Goal: Transaction & Acquisition: Purchase product/service

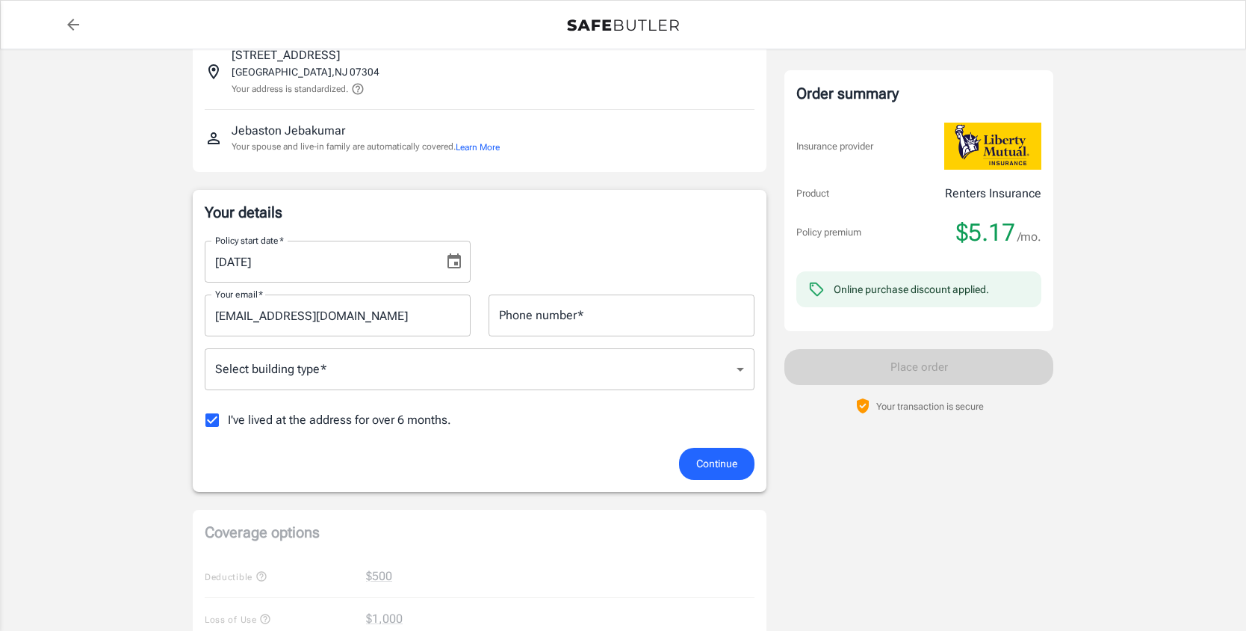
scroll to position [129, 0]
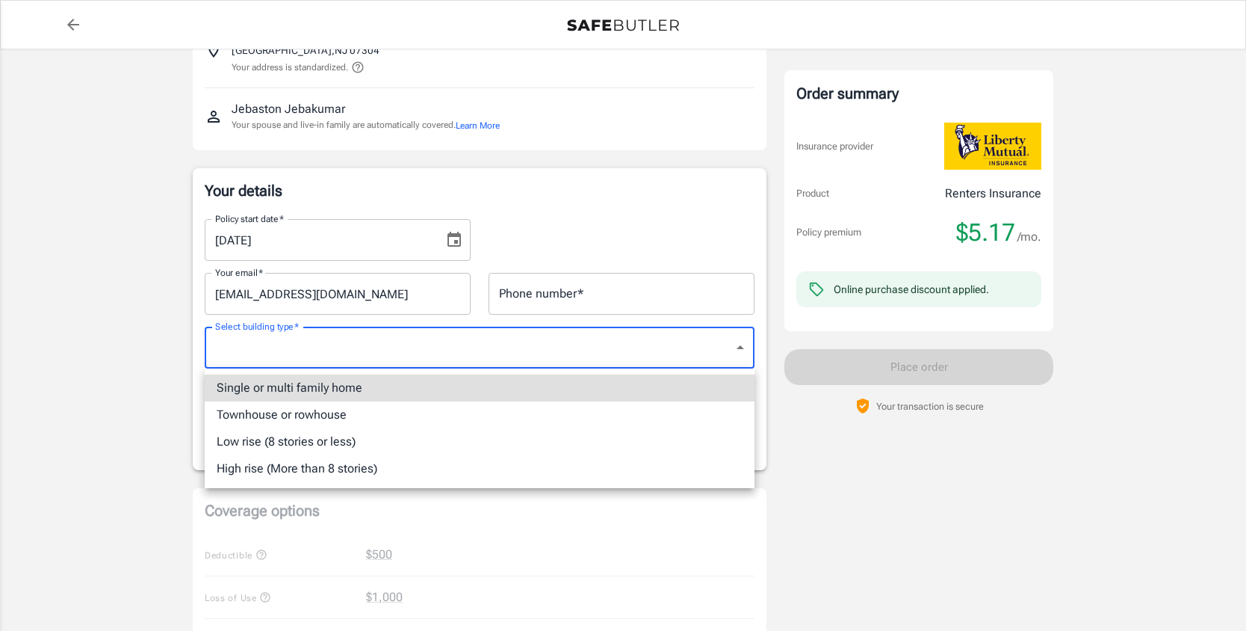
click at [404, 356] on body "Policy premium $ 5.17 /mo Liberty Mutual Renters Insurance [STREET_ADDRESS] You…" at bounding box center [623, 605] width 1246 height 1468
click at [371, 466] on li "High rise (More than 8 stories)" at bounding box center [480, 468] width 550 height 27
type input "highrise"
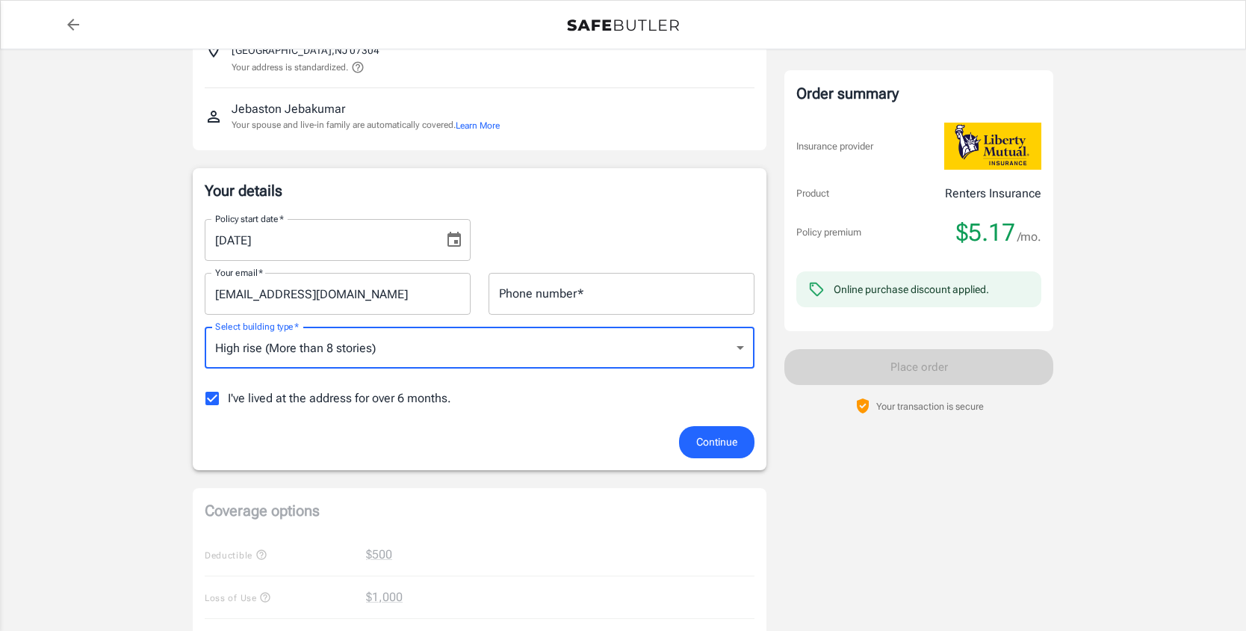
click at [517, 301] on input "Phone number   *" at bounding box center [622, 294] width 266 height 42
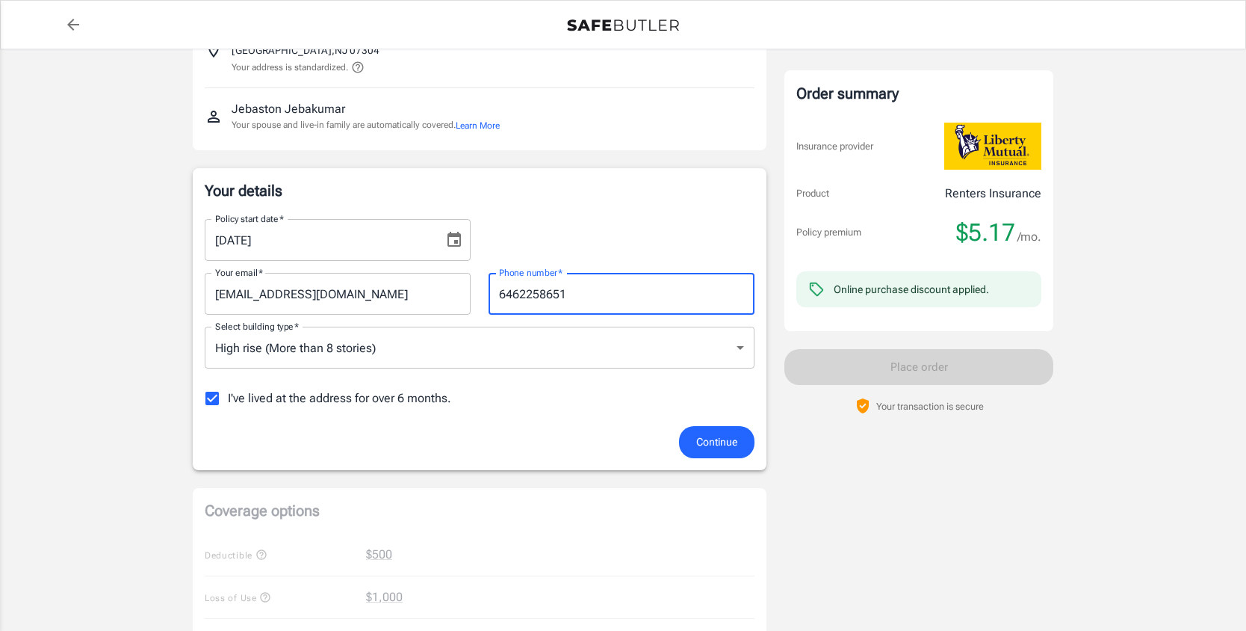
type input "6462258651"
click at [439, 431] on div "Continue" at bounding box center [480, 442] width 568 height 32
click at [412, 398] on span "I've lived at the address for over 6 months." at bounding box center [339, 398] width 223 height 18
click at [228, 398] on input "I've lived at the address for over 6 months." at bounding box center [212, 398] width 31 height 31
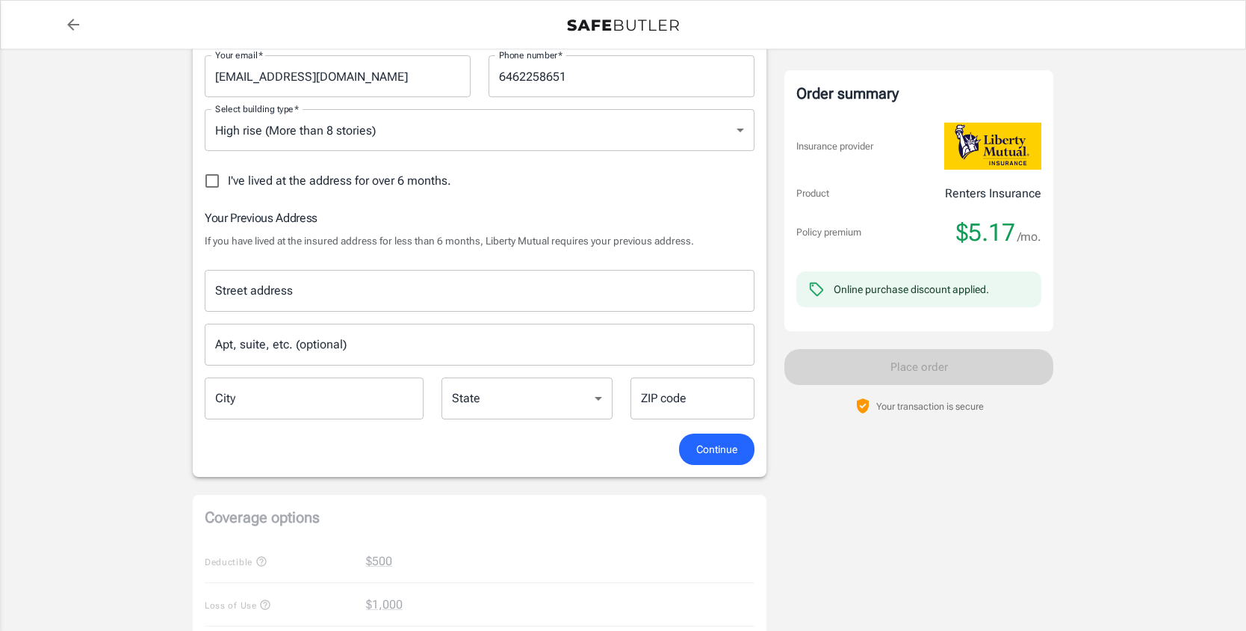
scroll to position [358, 0]
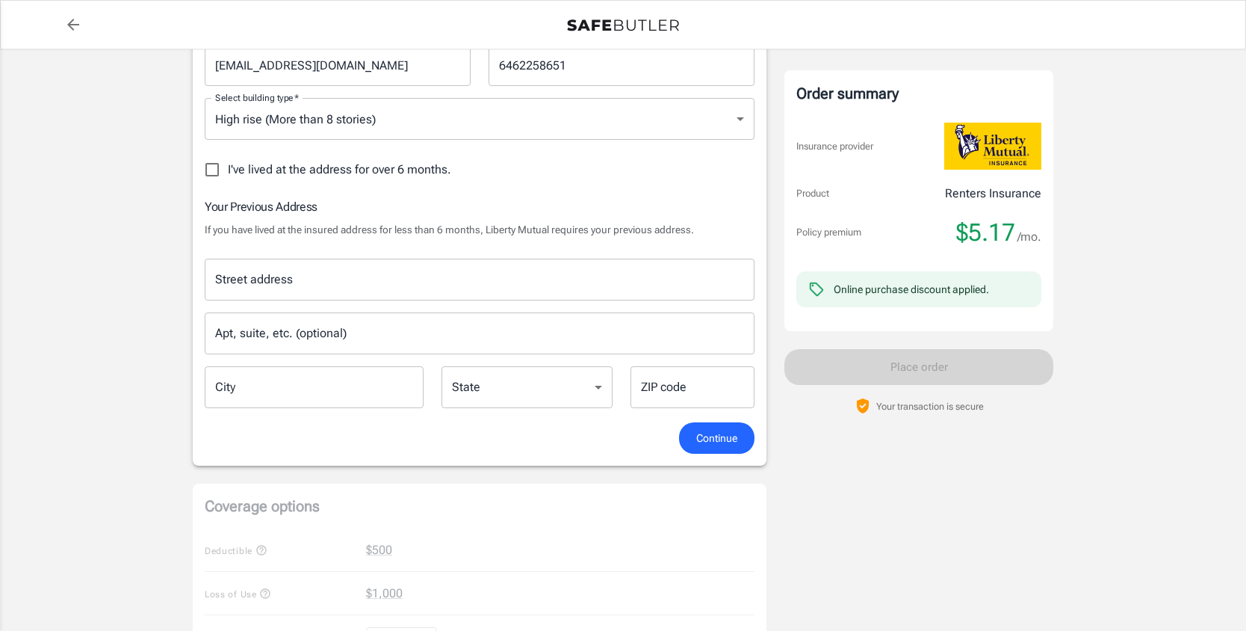
click at [382, 283] on input "Street address" at bounding box center [479, 279] width 537 height 28
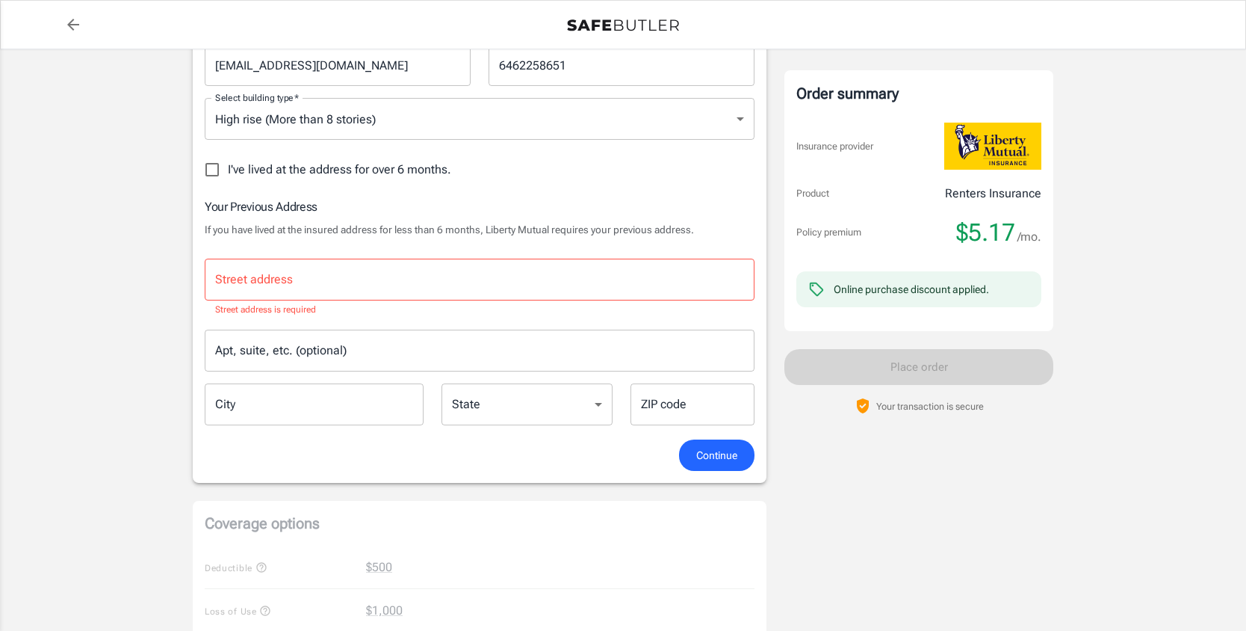
click at [364, 248] on div "Street address Street address Street address is required Apt, suite, etc. (opti…" at bounding box center [480, 337] width 568 height 181
click at [251, 171] on span "I've lived at the address for over 6 months." at bounding box center [339, 170] width 223 height 18
click at [228, 171] on input "I've lived at the address for over 6 months." at bounding box center [212, 169] width 31 height 31
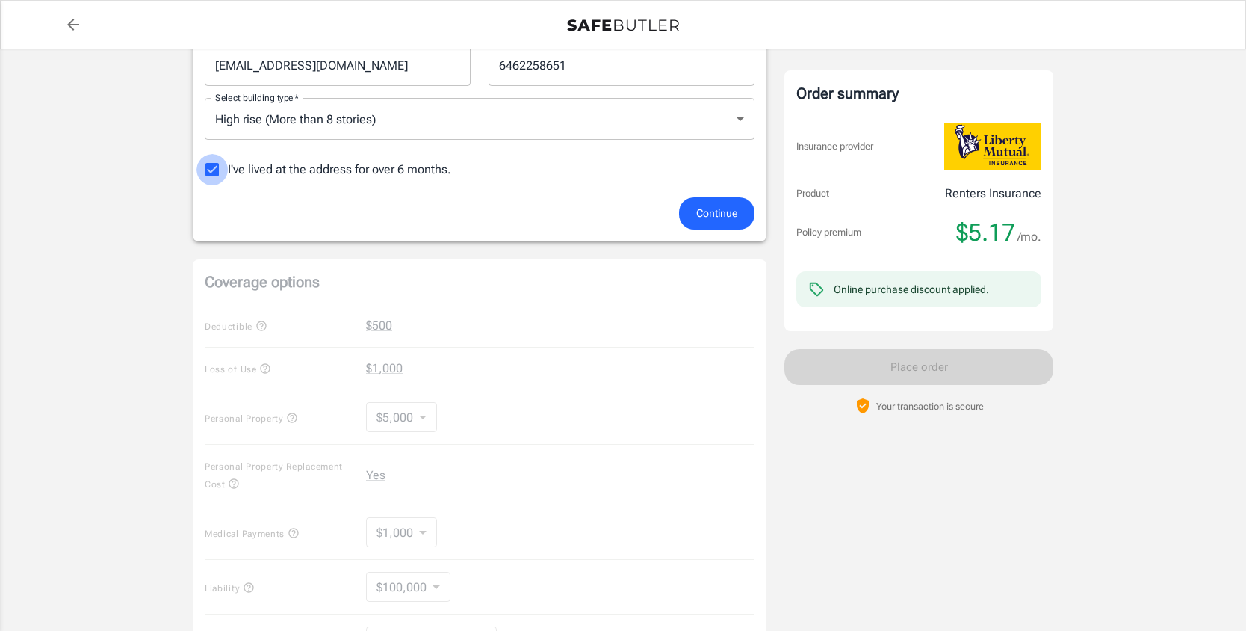
click at [218, 170] on input "I've lived at the address for over 6 months." at bounding box center [212, 169] width 31 height 31
checkbox input "false"
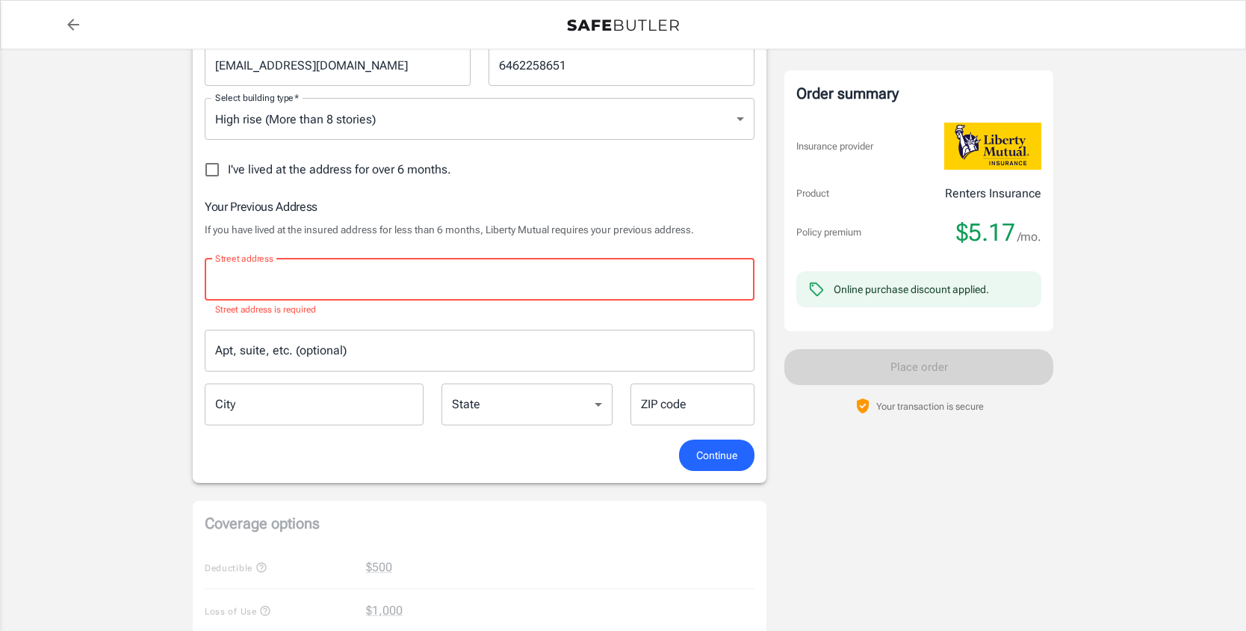
click at [284, 283] on input "Street address" at bounding box center [479, 279] width 537 height 28
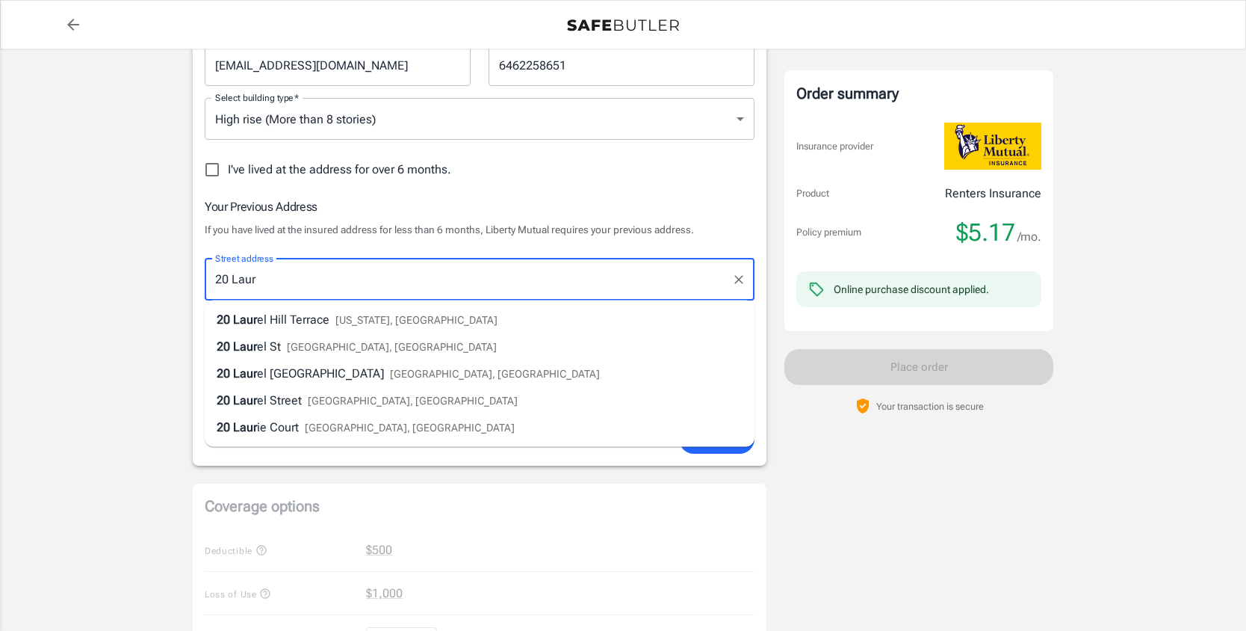
click at [295, 327] on div "[STREET_ADDRESS][US_STATE]" at bounding box center [357, 320] width 281 height 18
type input "[STREET_ADDRESS]"
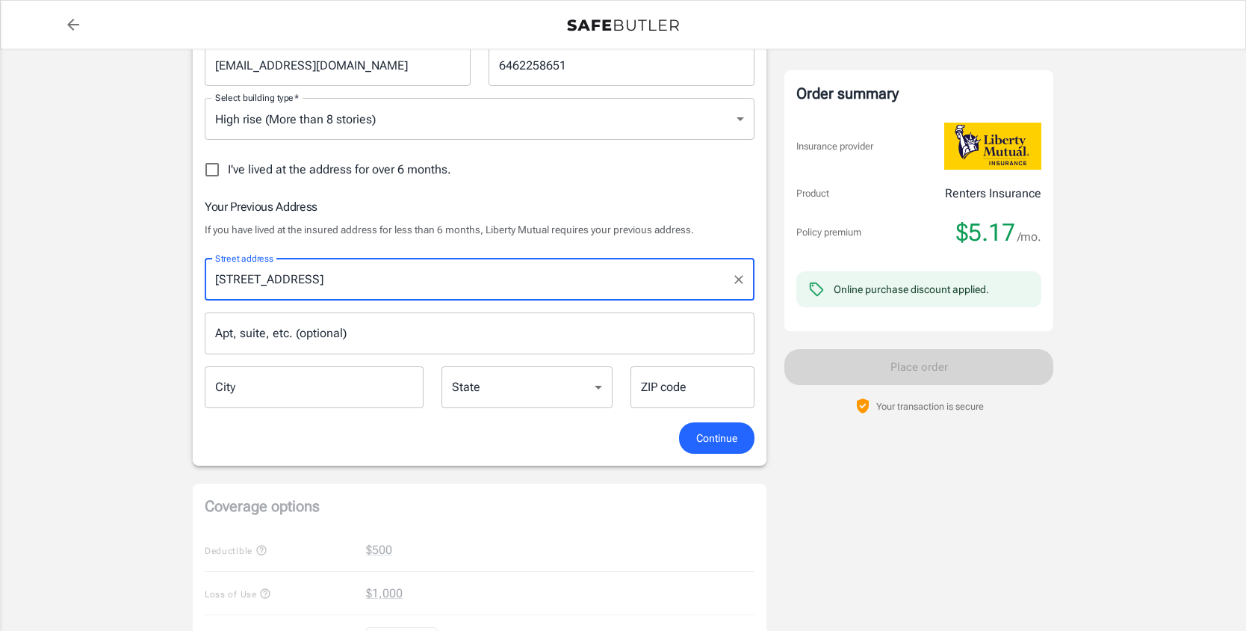
type input "[US_STATE]"
select select "NY"
type input "10033"
type input "[STREET_ADDRESS]"
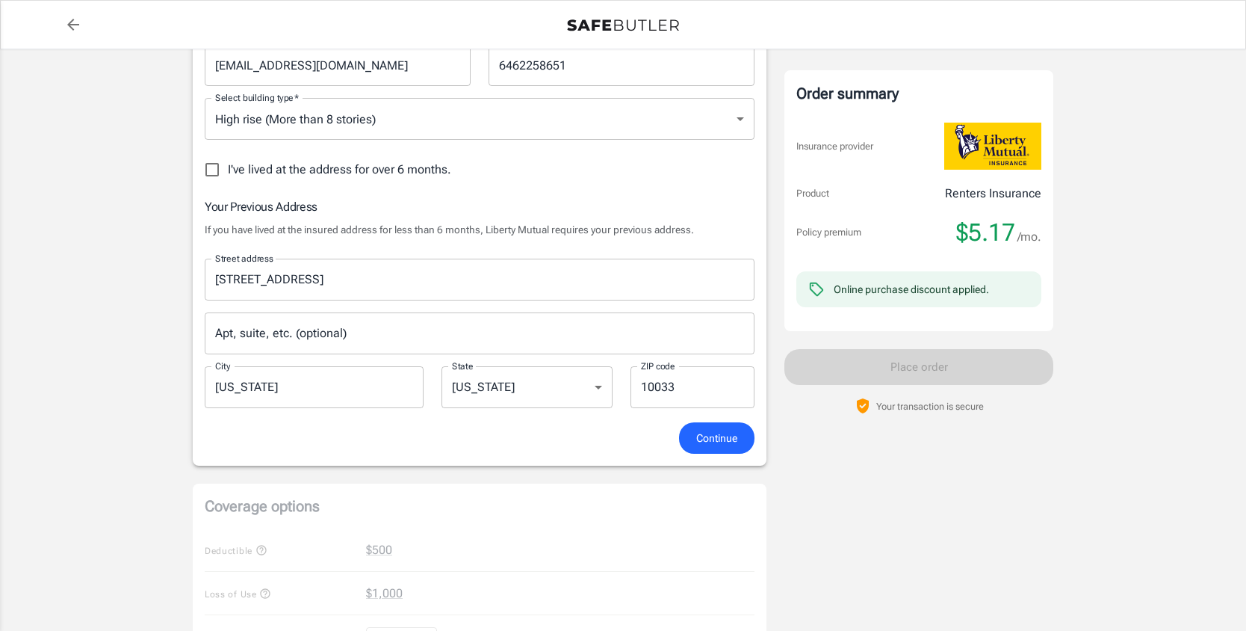
click at [303, 330] on input "Apt, suite, etc. (optional)" at bounding box center [480, 333] width 550 height 42
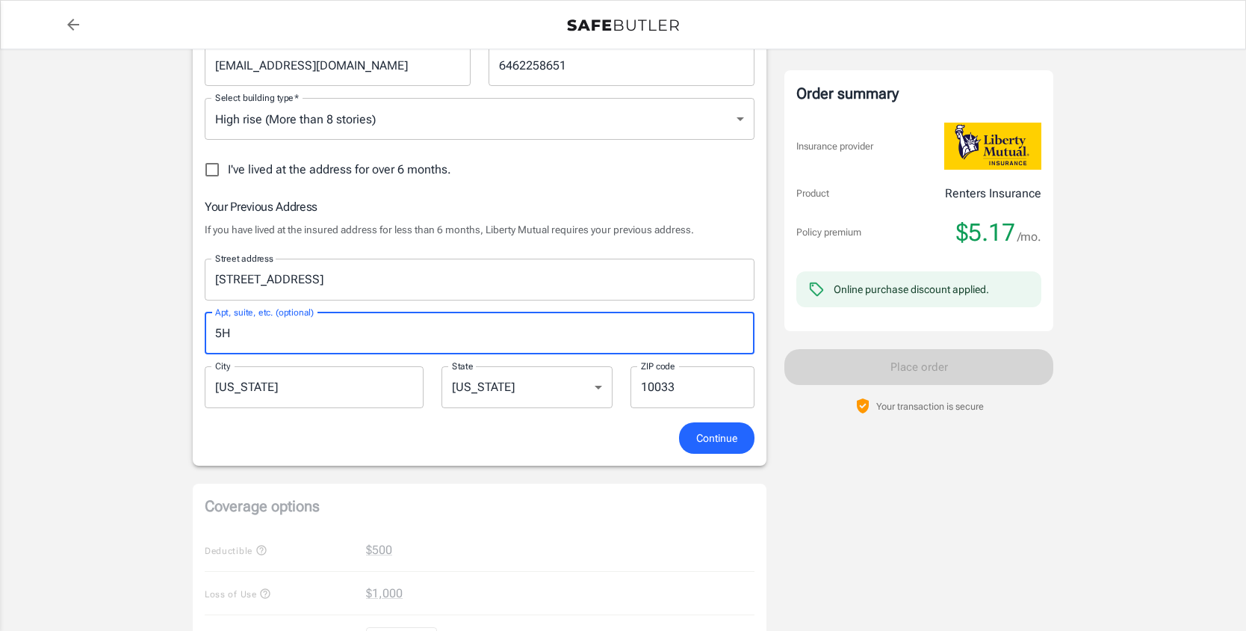
type input "5H"
click at [708, 434] on span "Continue" at bounding box center [716, 438] width 41 height 19
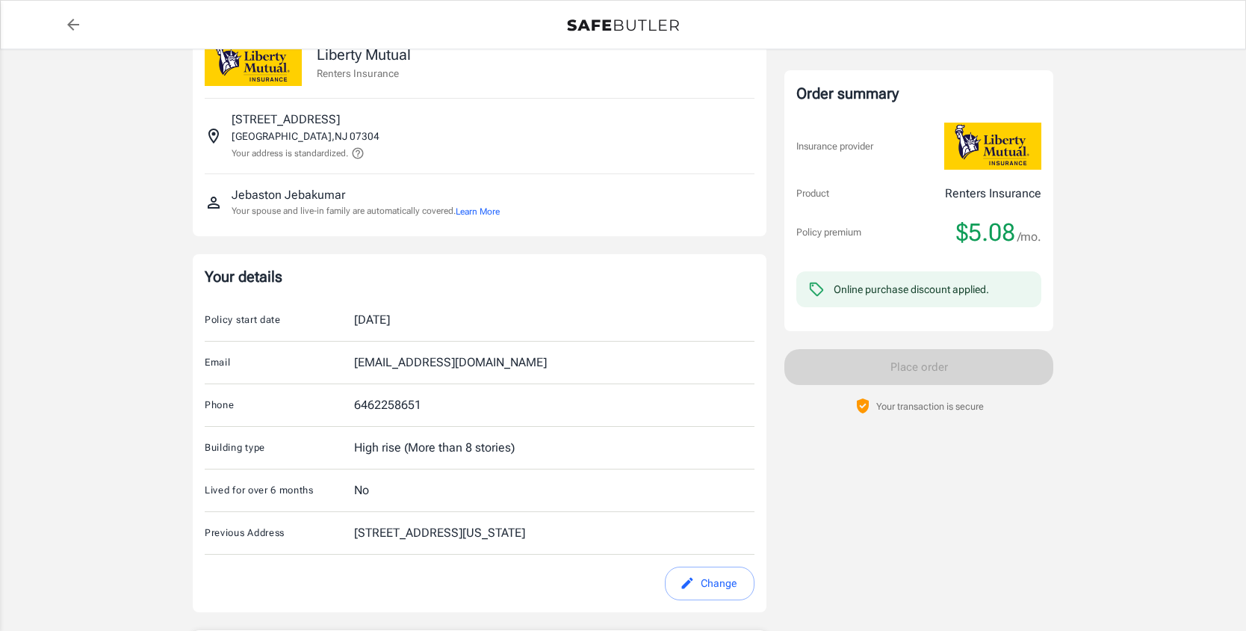
scroll to position [45, 0]
click at [390, 319] on div "[DATE]" at bounding box center [372, 318] width 36 height 18
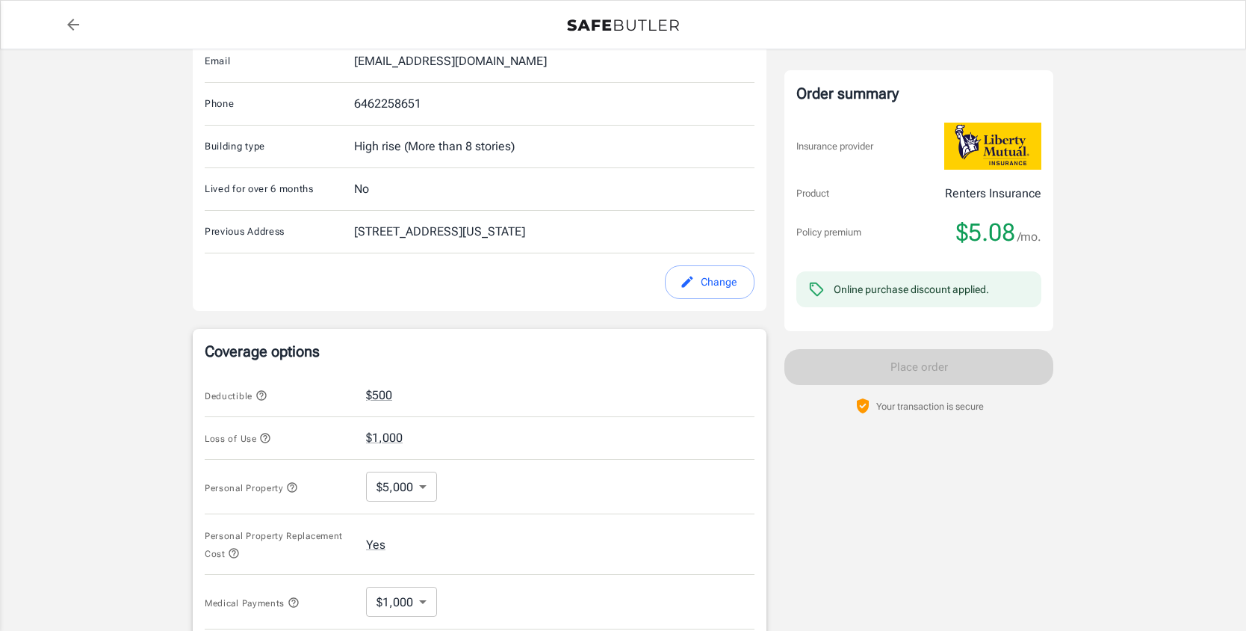
scroll to position [372, 0]
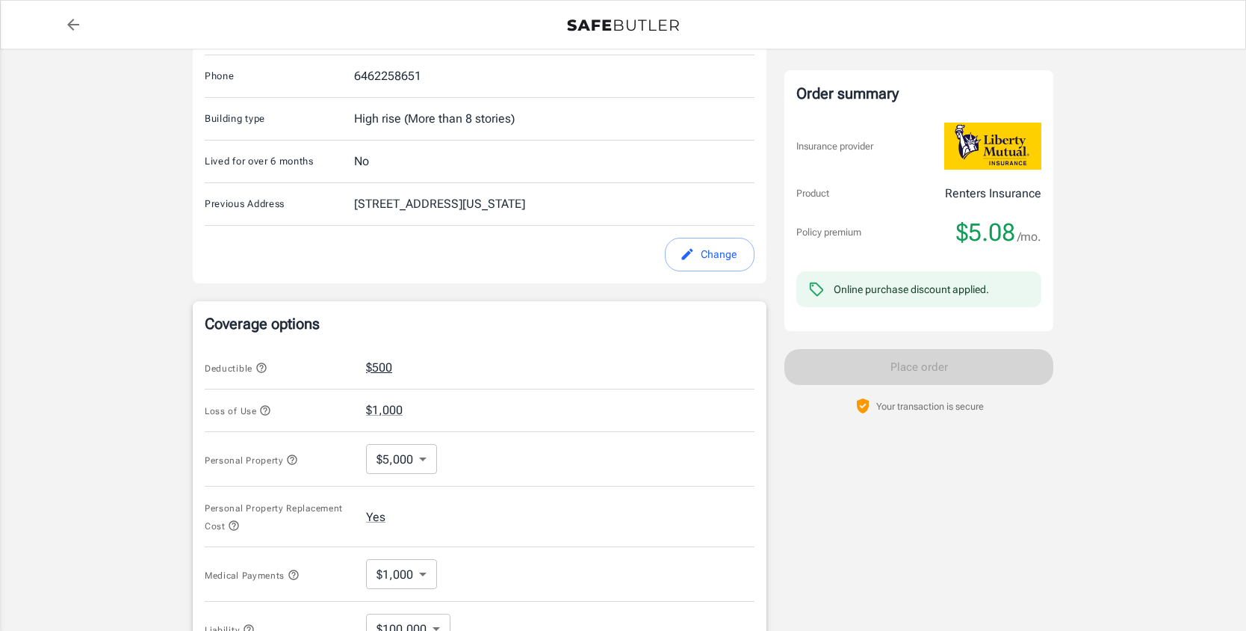
click at [373, 365] on button "$500" at bounding box center [379, 368] width 26 height 18
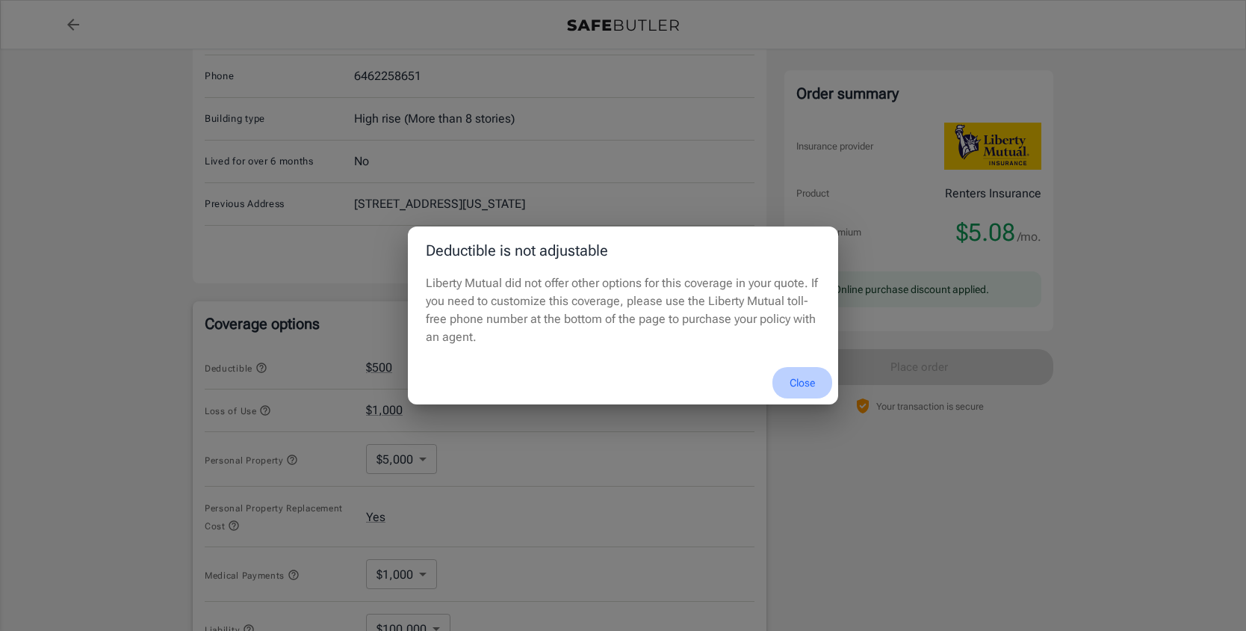
click at [802, 377] on button "Close" at bounding box center [803, 383] width 60 height 32
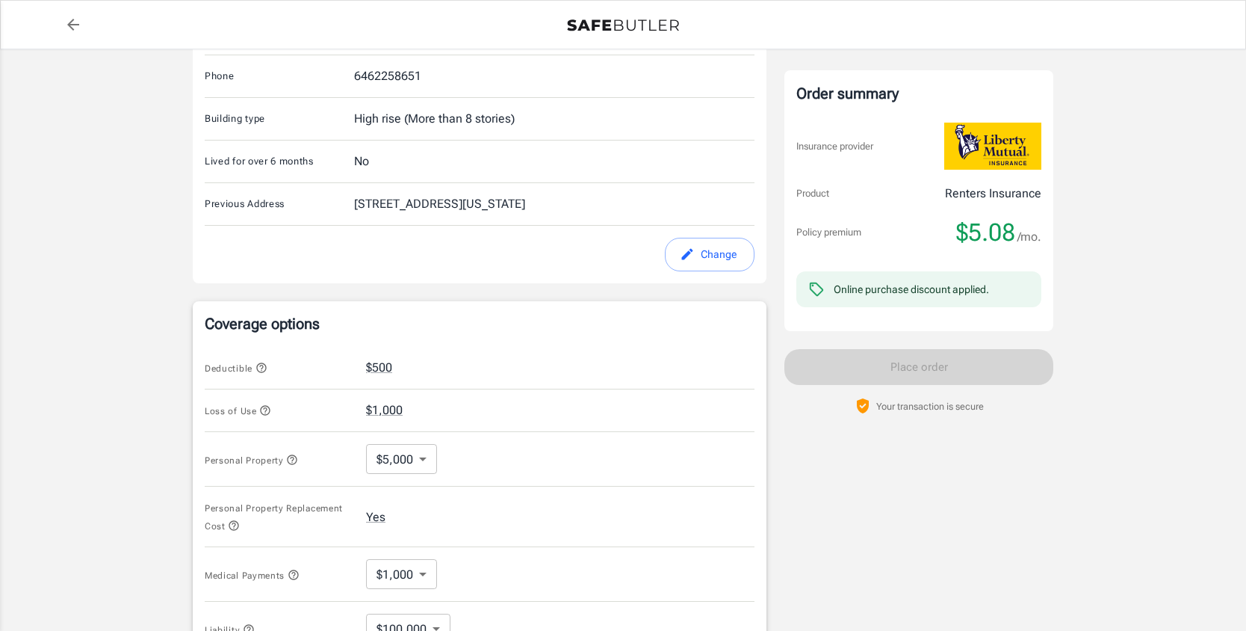
click at [269, 411] on icon "button" at bounding box center [265, 410] width 12 height 12
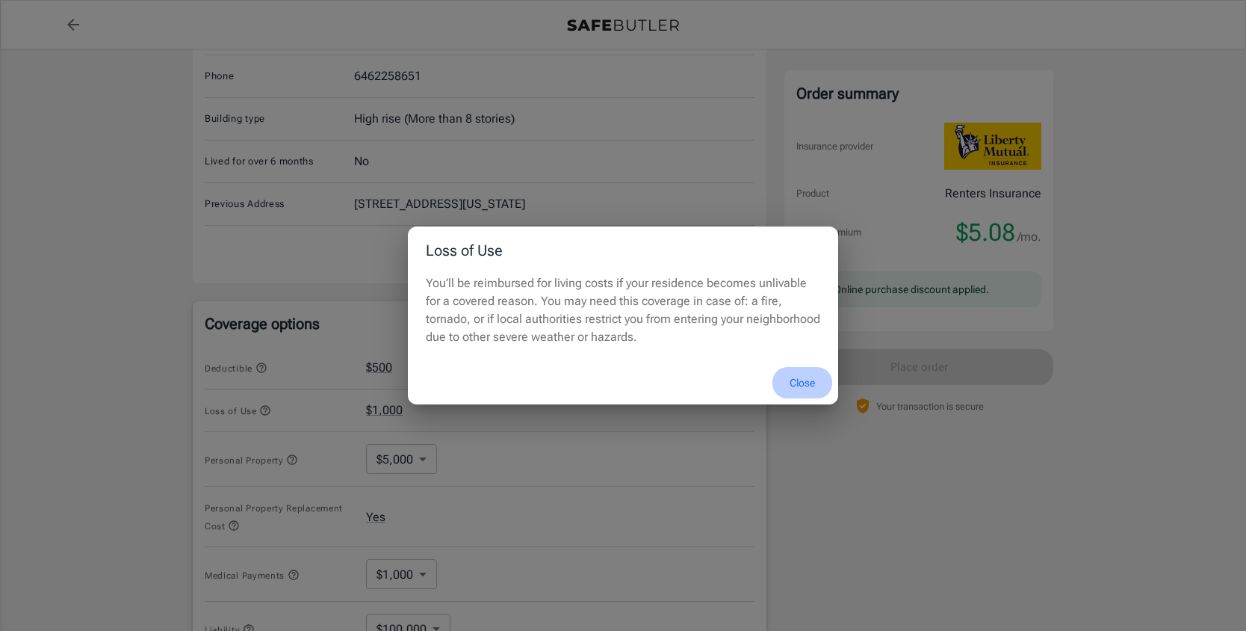
click at [792, 380] on button "Close" at bounding box center [803, 383] width 60 height 32
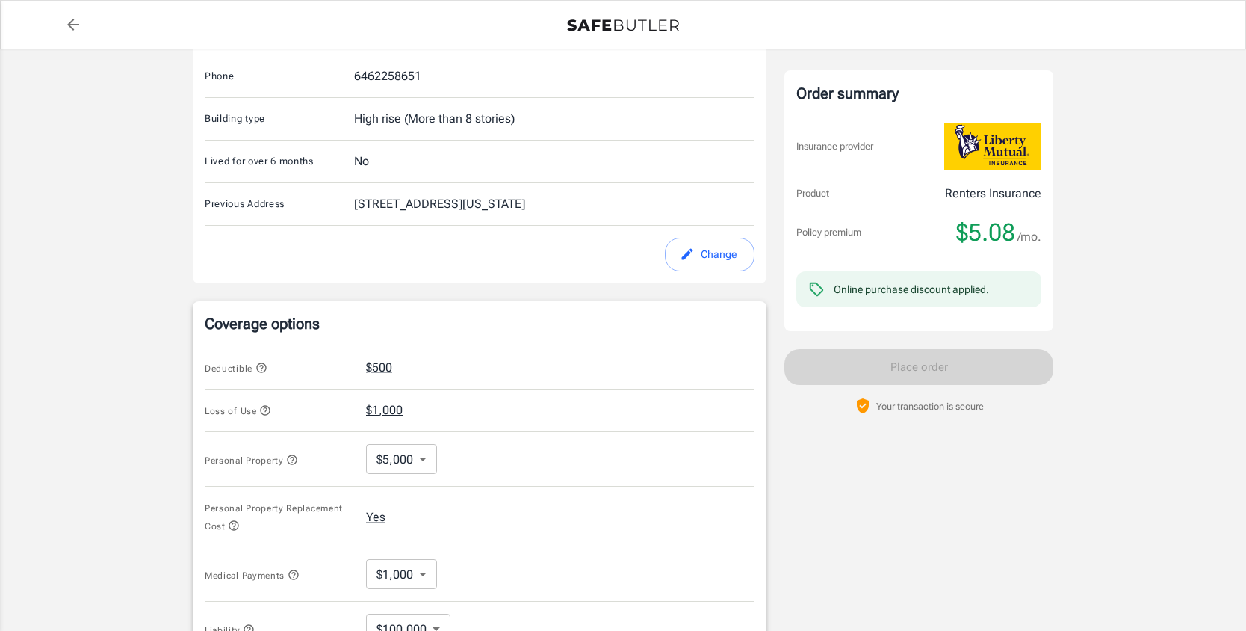
click at [380, 408] on button "$1,000" at bounding box center [384, 410] width 37 height 18
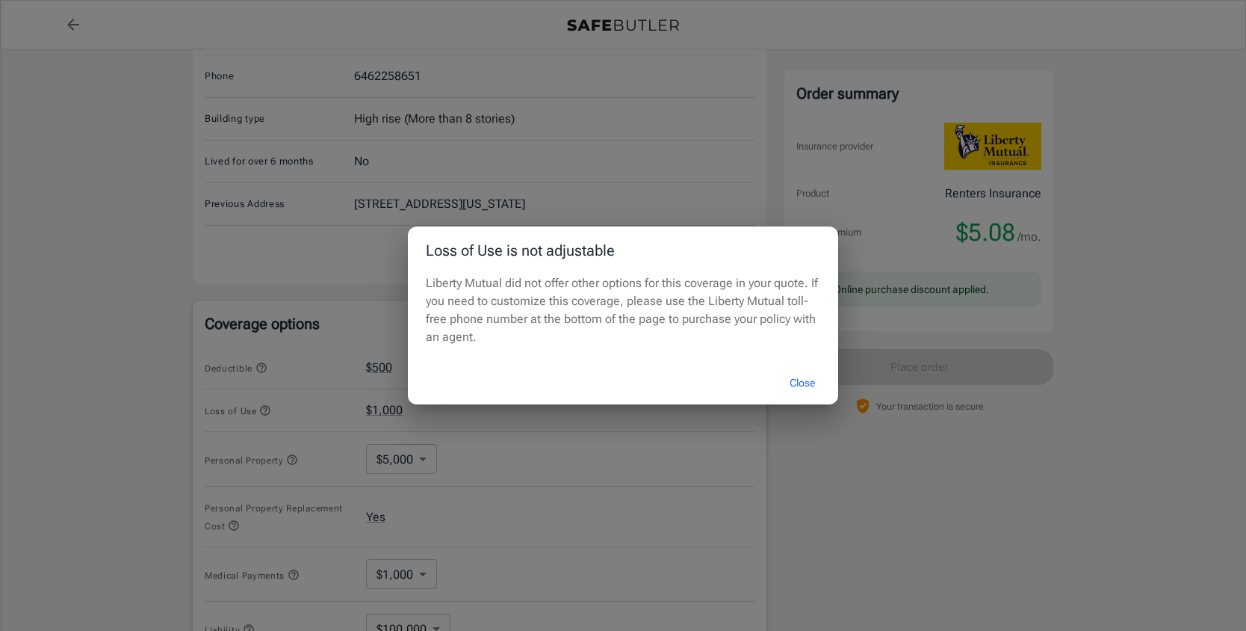
click at [328, 377] on div "Loss of Use is not adjustable Liberty Mutual did not offer other options for th…" at bounding box center [623, 315] width 1246 height 631
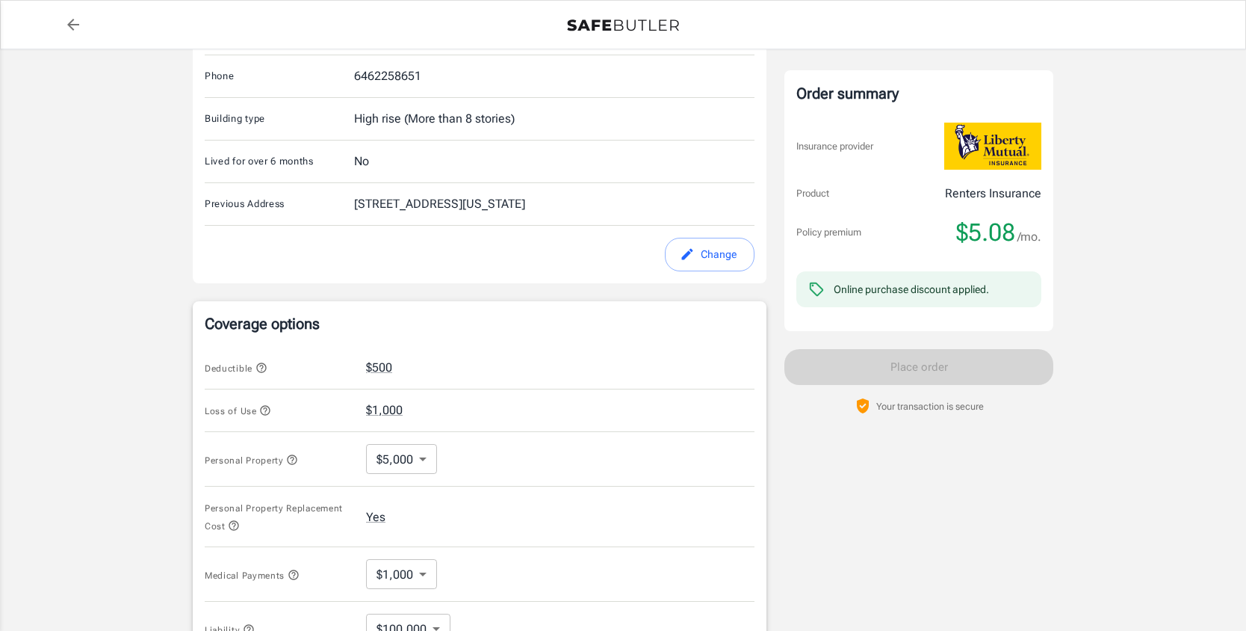
click at [263, 365] on icon "button" at bounding box center [262, 368] width 12 height 12
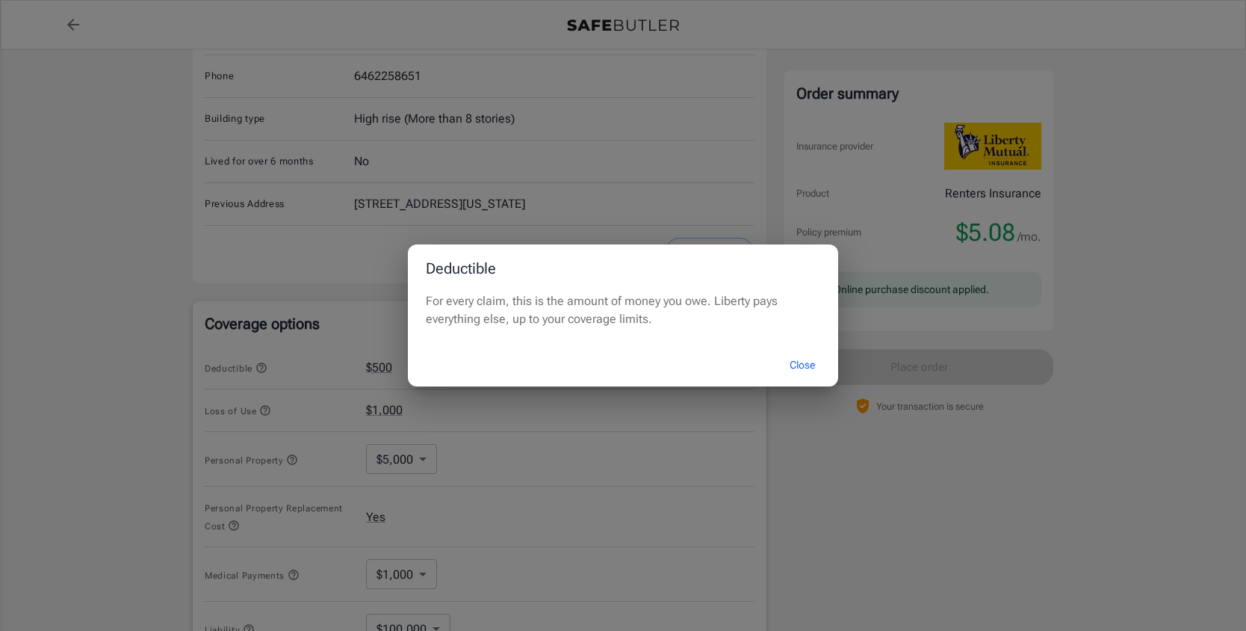
click at [275, 396] on div "Deductible For every claim, this is the amount of money you owe. Liberty pays e…" at bounding box center [623, 315] width 1246 height 631
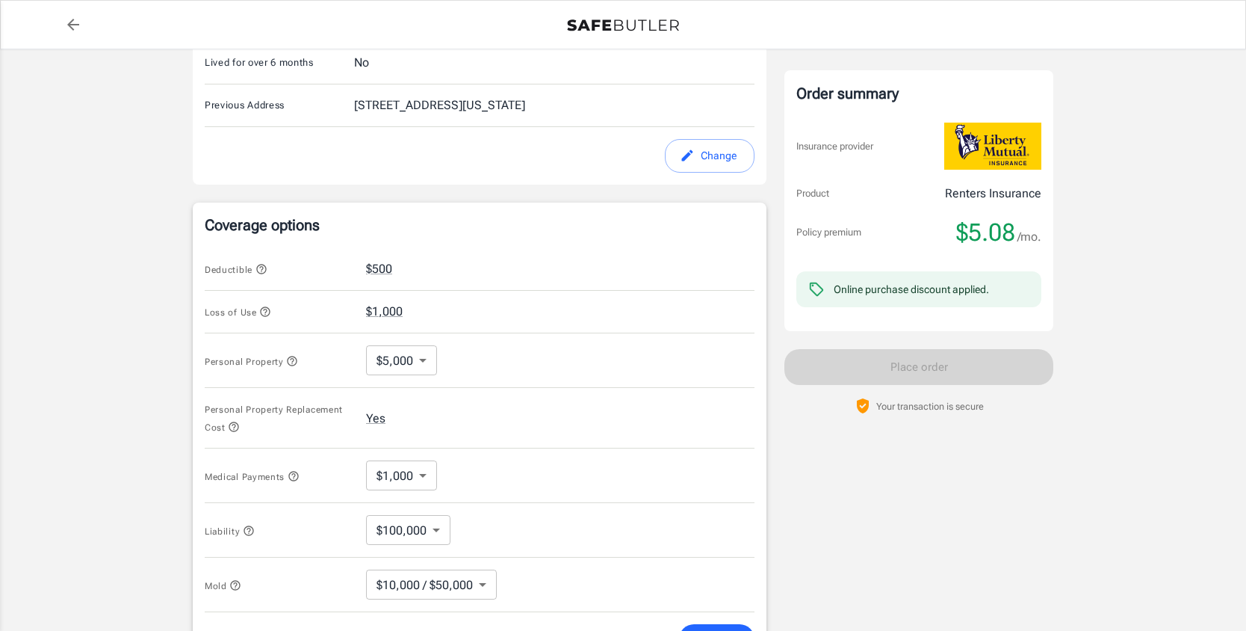
scroll to position [488, 0]
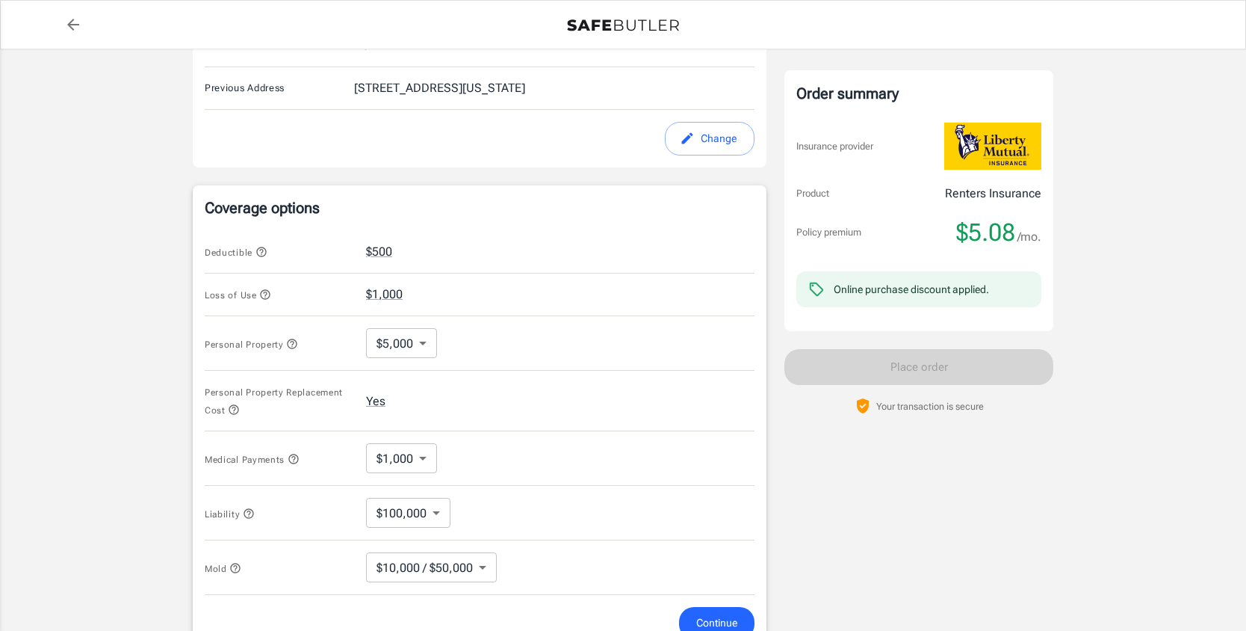
click at [399, 348] on body "Policy premium $ 5.08 /mo Liberty Mutual Renters Insurance [STREET_ADDRESS] You…" at bounding box center [623, 274] width 1246 height 1524
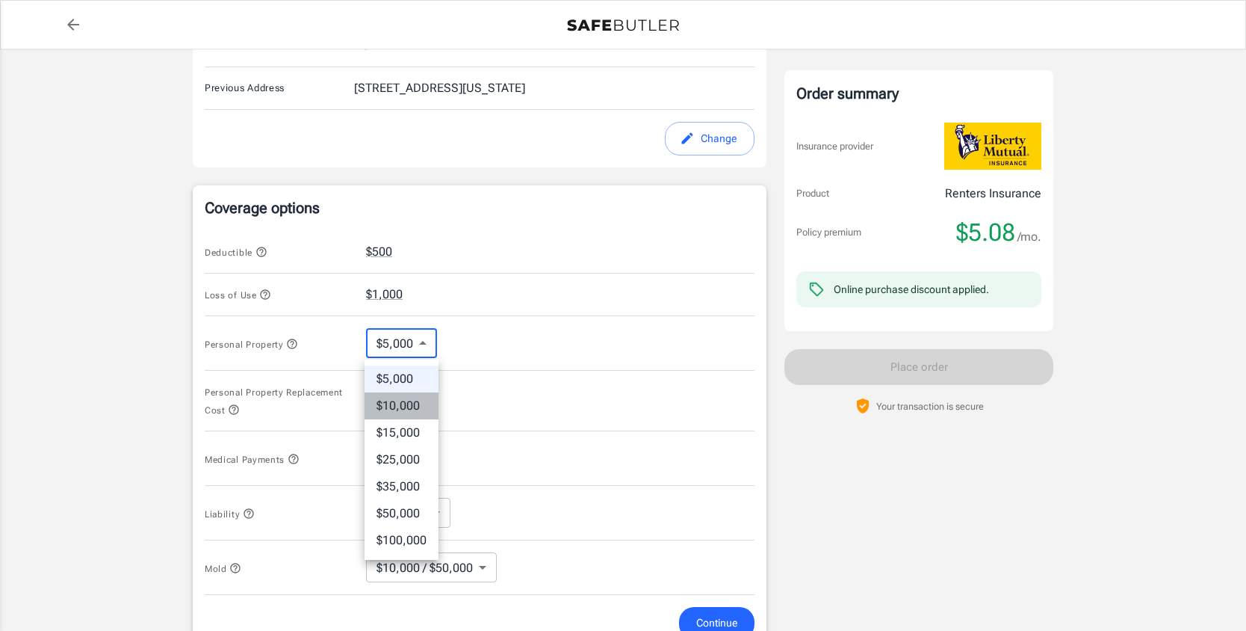
click at [413, 407] on li "$10,000" at bounding box center [402, 405] width 74 height 27
type input "10000"
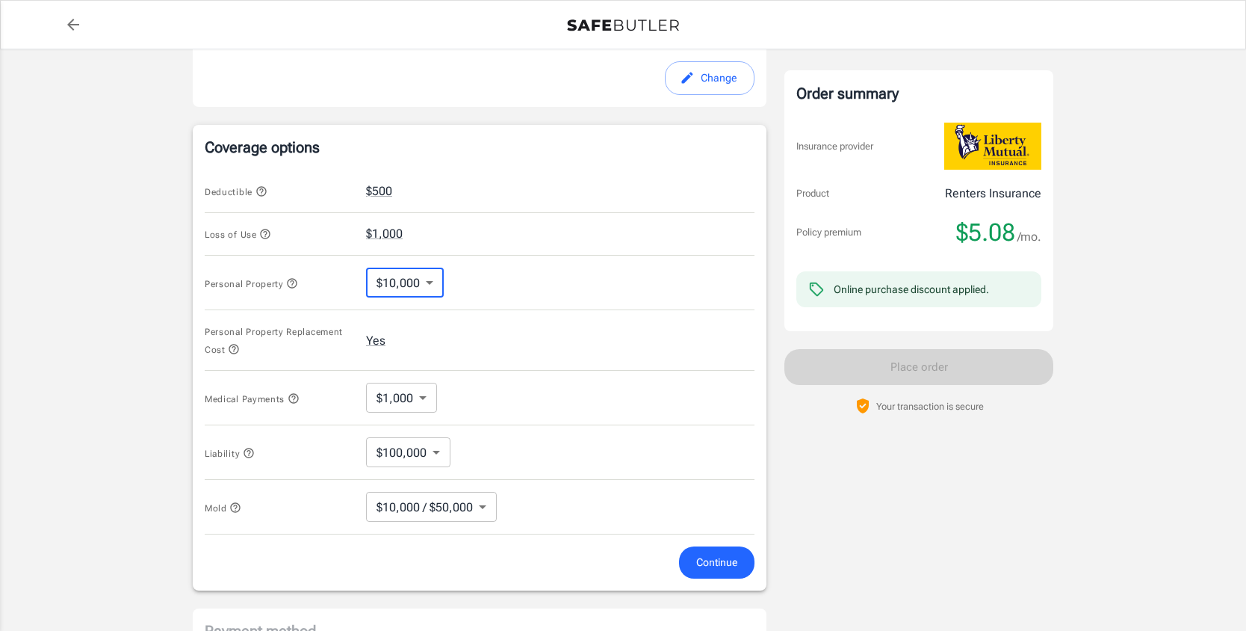
scroll to position [566, 0]
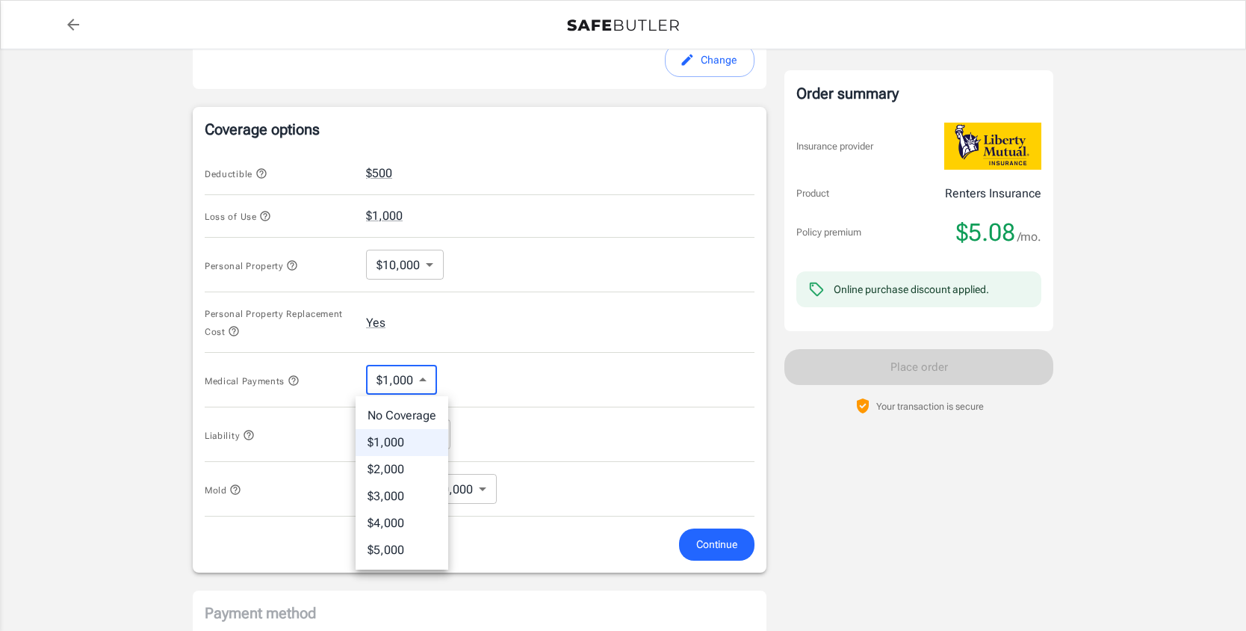
click at [431, 379] on body "Policy premium $ 5.08 /mo Liberty Mutual Renters Insurance [STREET_ADDRESS] You…" at bounding box center [623, 196] width 1246 height 1524
click at [414, 466] on li "$2,000" at bounding box center [402, 469] width 93 height 27
type input "2000"
click at [422, 427] on body "Policy premium $ 5.08 /mo Liberty Mutual Renters Insurance [STREET_ADDRESS] You…" at bounding box center [623, 196] width 1246 height 1524
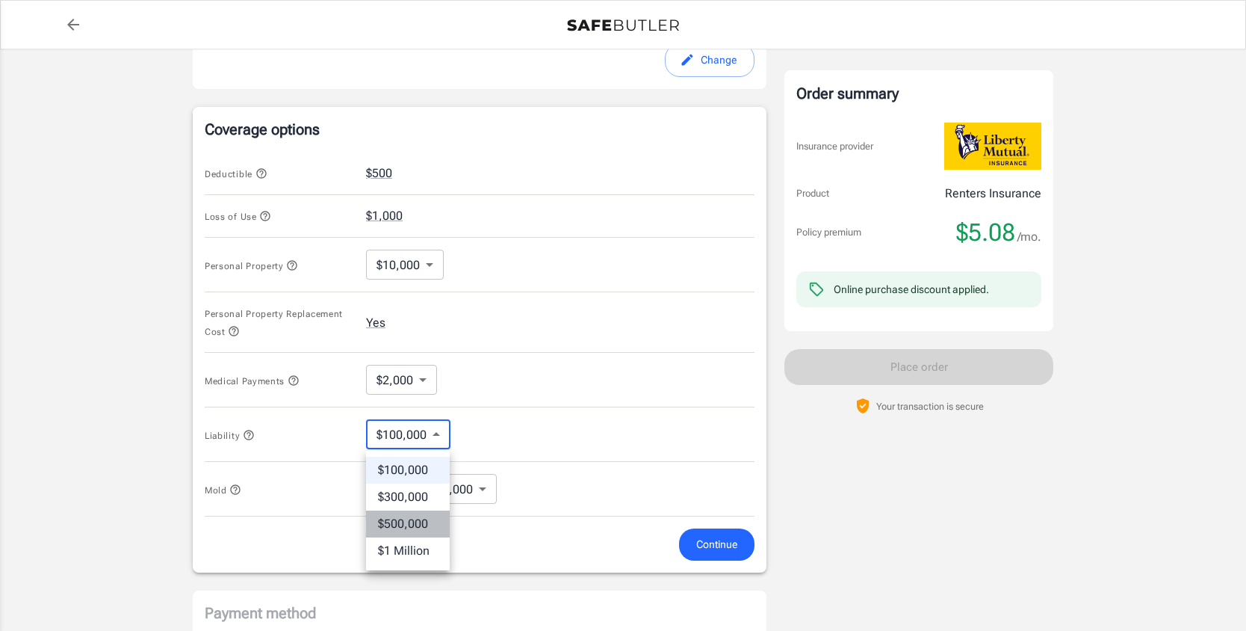
click at [407, 515] on li "$500,000" at bounding box center [408, 523] width 84 height 27
type input "500000"
click at [406, 492] on body "Policy premium $ 5.08 /mo Liberty Mutual Renters Insurance [STREET_ADDRESS] You…" at bounding box center [623, 196] width 1246 height 1524
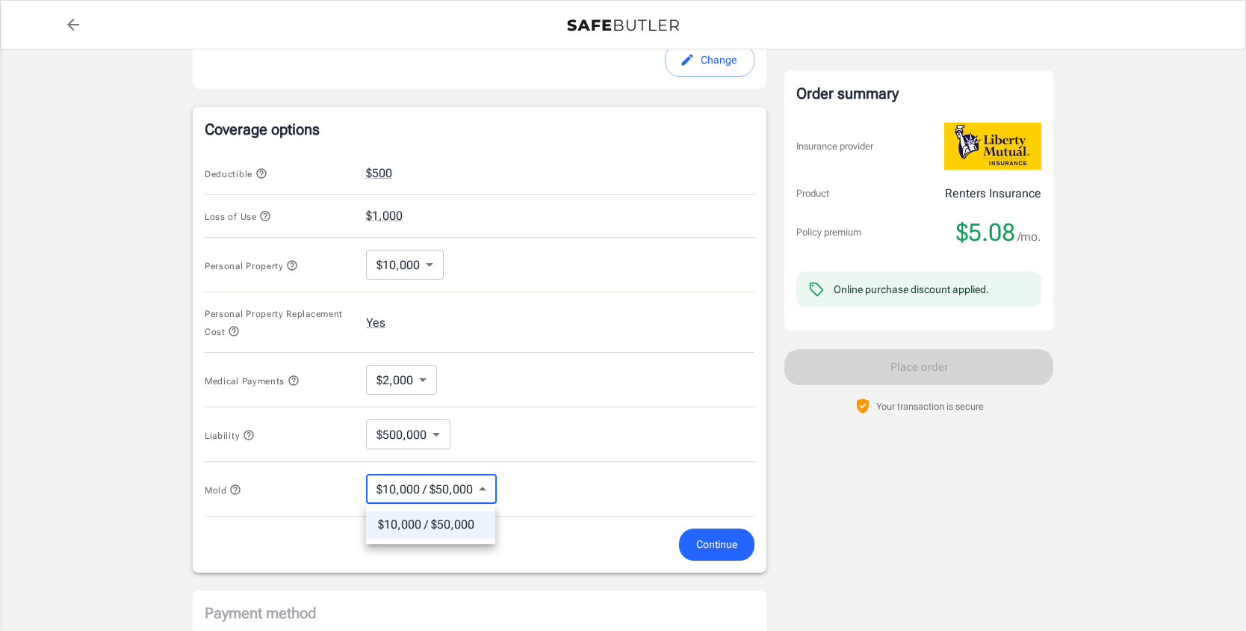
click at [507, 454] on div at bounding box center [623, 315] width 1246 height 631
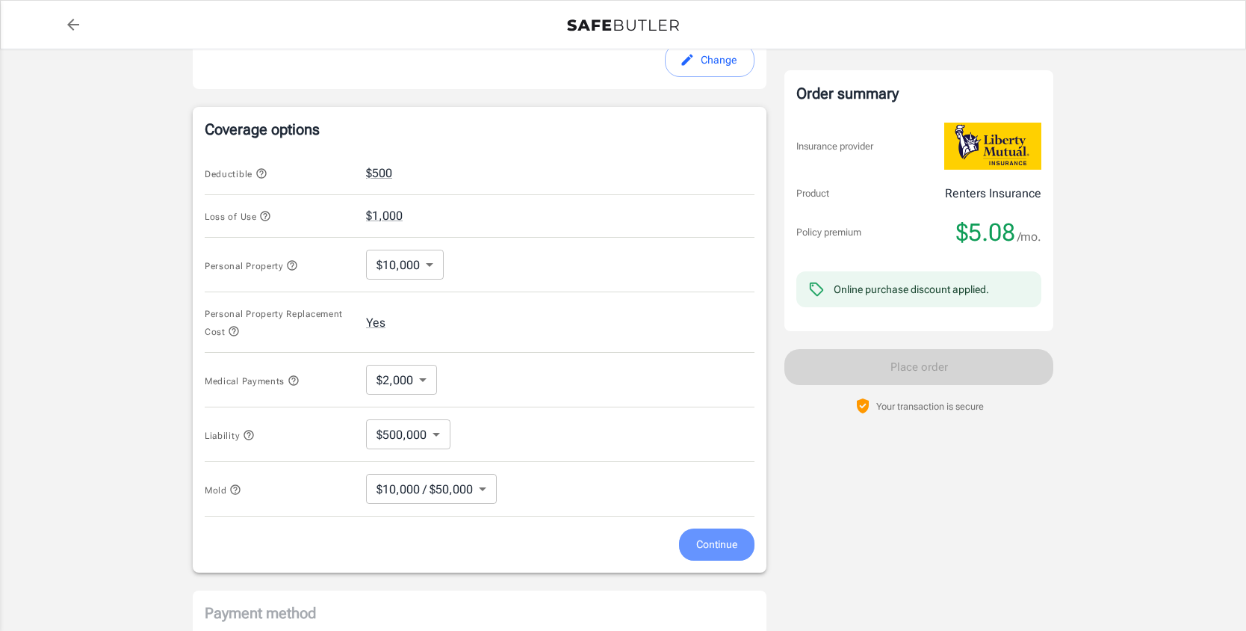
click at [700, 540] on span "Continue" at bounding box center [716, 544] width 41 height 19
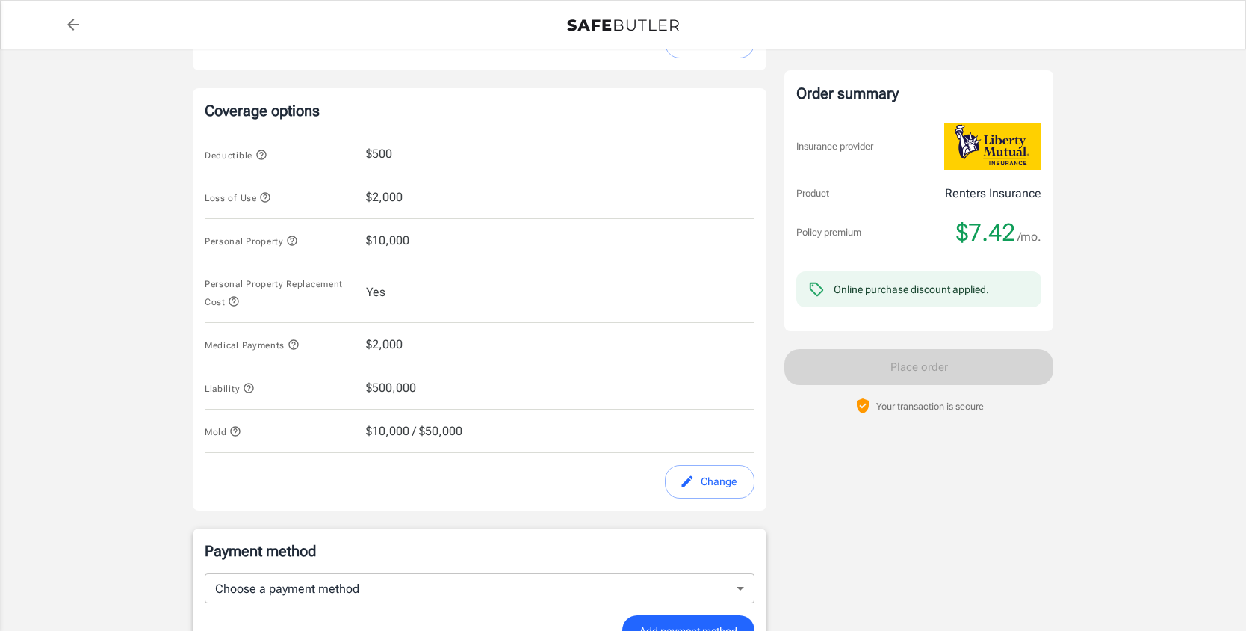
scroll to position [851, 0]
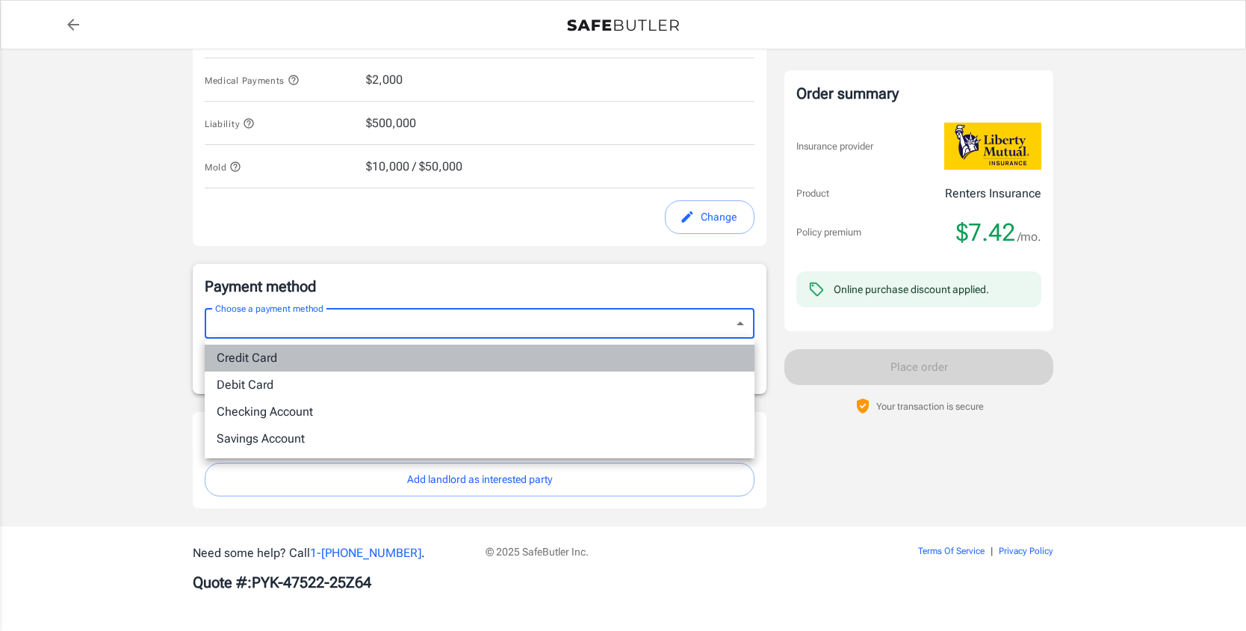
click at [379, 352] on li "Credit Card" at bounding box center [480, 358] width 550 height 27
type input "credit"
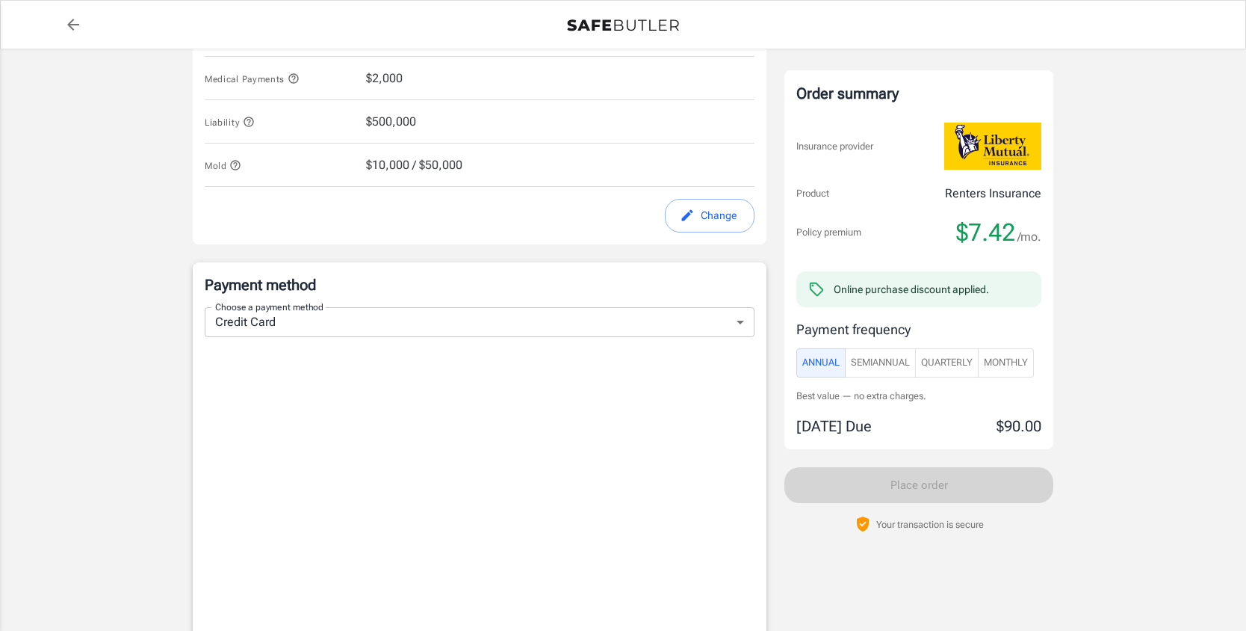
click at [372, 340] on form "Choose a payment method Credit Card credit Choose a payment method Add payment …" at bounding box center [480, 533] width 550 height 453
click at [880, 367] on span "SemiAnnual" at bounding box center [880, 362] width 59 height 17
click at [823, 359] on span "Annual" at bounding box center [821, 362] width 37 height 17
click at [898, 370] on span "SemiAnnual" at bounding box center [880, 362] width 59 height 17
click at [955, 362] on span "Quarterly" at bounding box center [947, 362] width 52 height 17
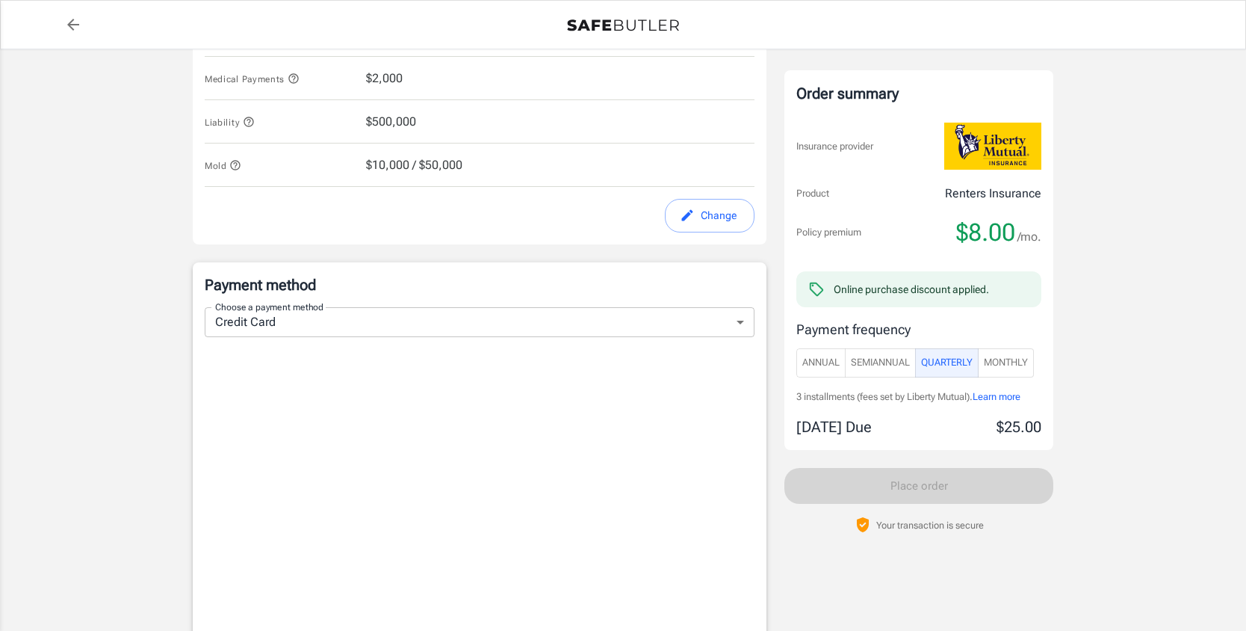
click at [997, 356] on span "Monthly" at bounding box center [1006, 362] width 44 height 17
click at [960, 361] on span "Quarterly" at bounding box center [947, 362] width 52 height 17
click at [1009, 368] on span "Monthly" at bounding box center [1006, 362] width 44 height 17
click at [818, 360] on span "Annual" at bounding box center [821, 362] width 37 height 17
click at [1016, 356] on span "Monthly" at bounding box center [1006, 362] width 44 height 17
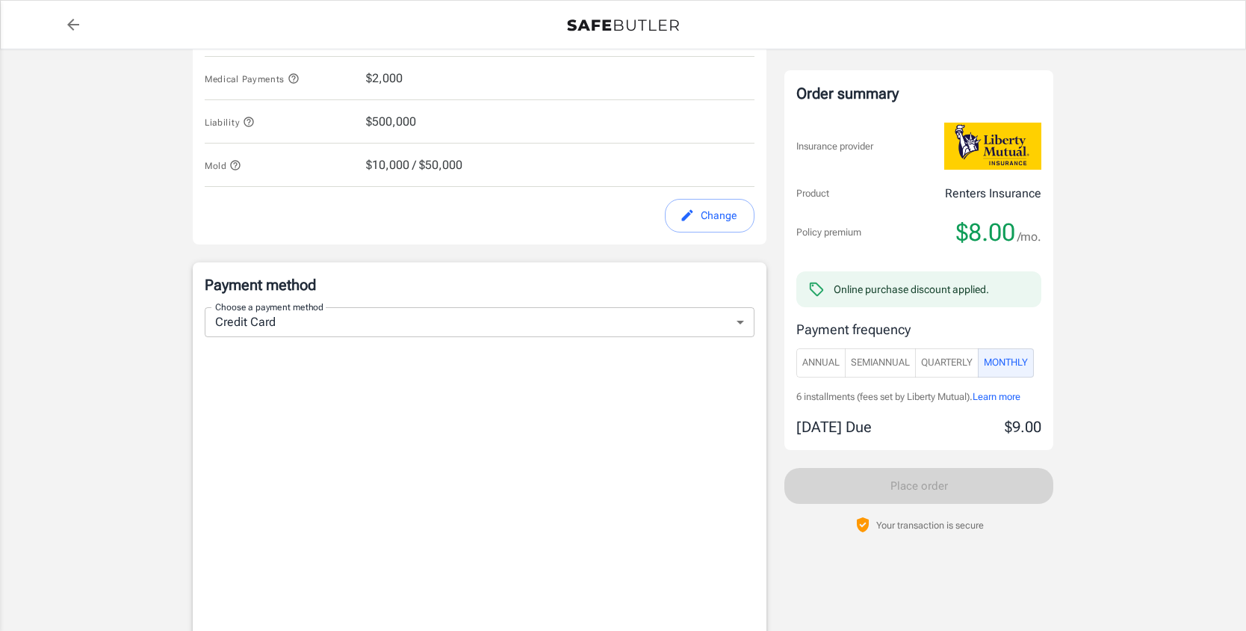
click at [832, 350] on button "Annual" at bounding box center [821, 362] width 49 height 29
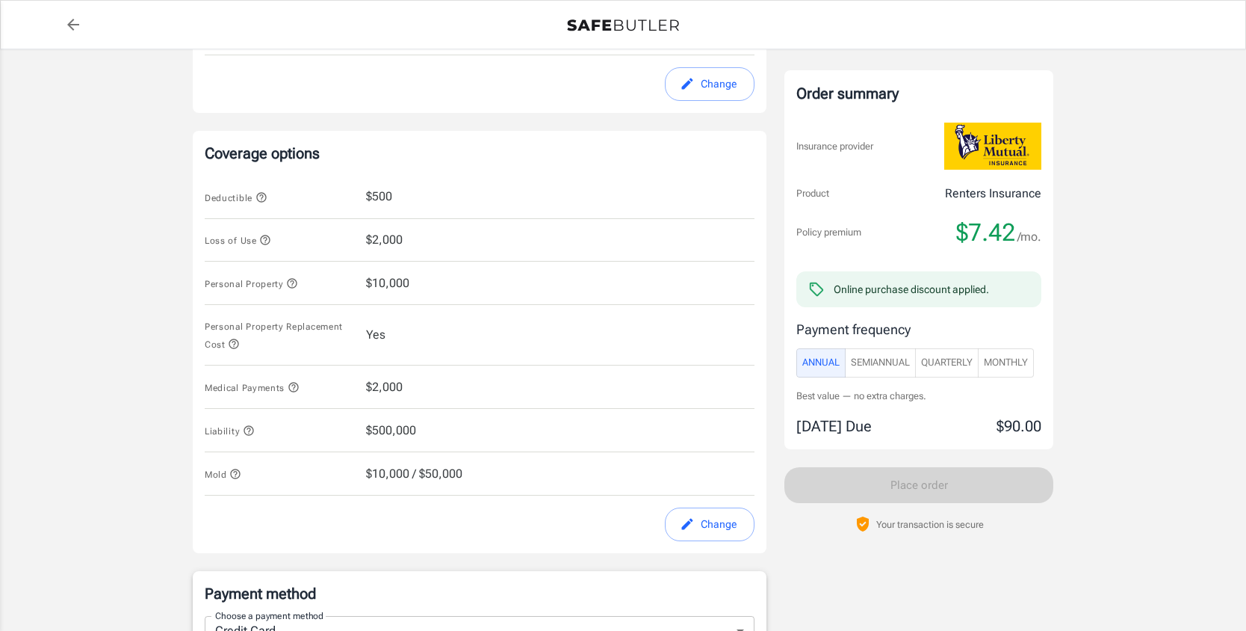
scroll to position [514, 0]
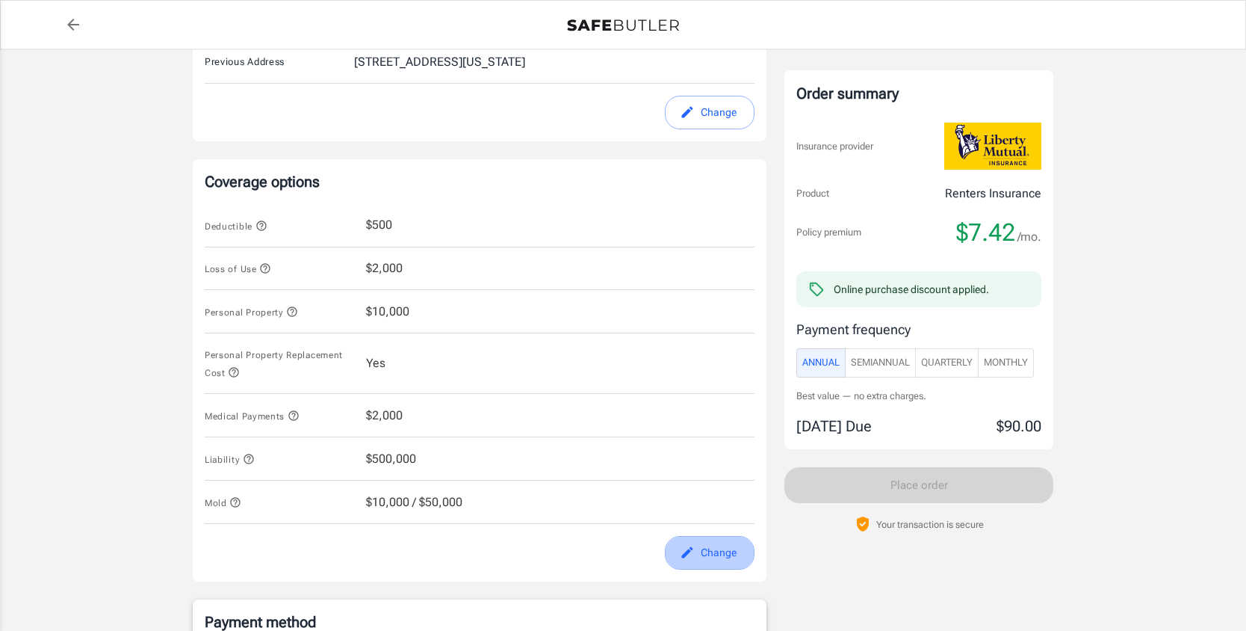
click at [710, 552] on button "Change" at bounding box center [710, 553] width 90 height 34
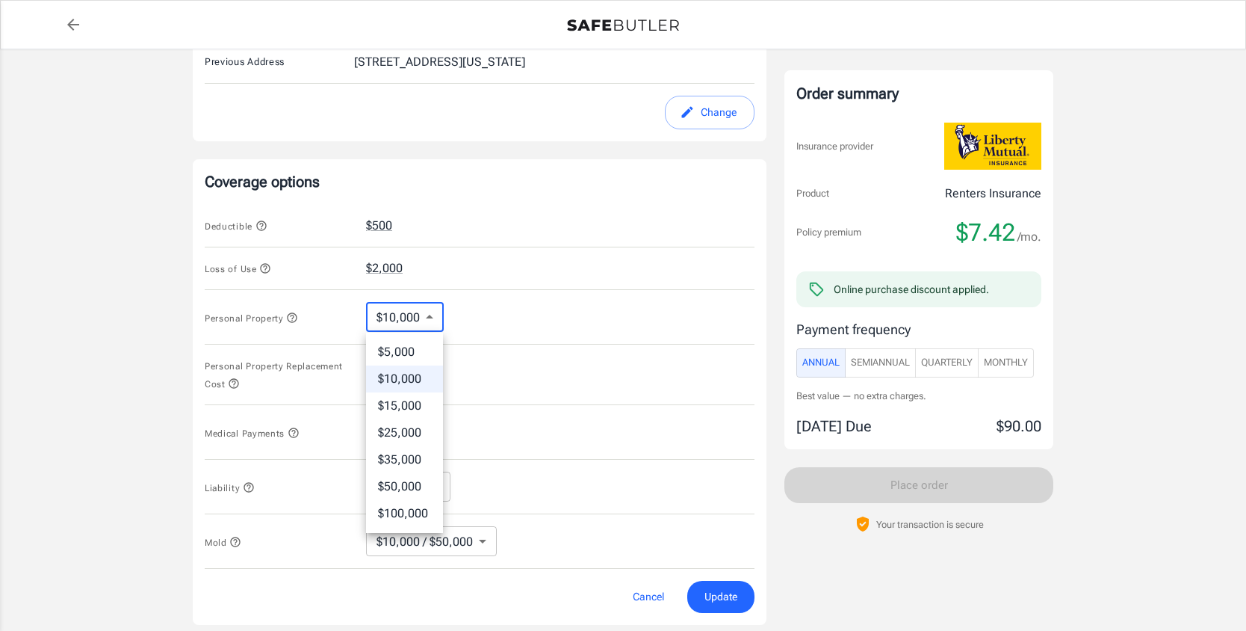
click at [427, 318] on body "Policy premium $ 7.42 /mo Liberty Mutual Renters Insurance [STREET_ADDRESS] You…" at bounding box center [623, 437] width 1246 height 1903
click at [408, 400] on li "$15,000" at bounding box center [404, 405] width 77 height 27
type input "15000"
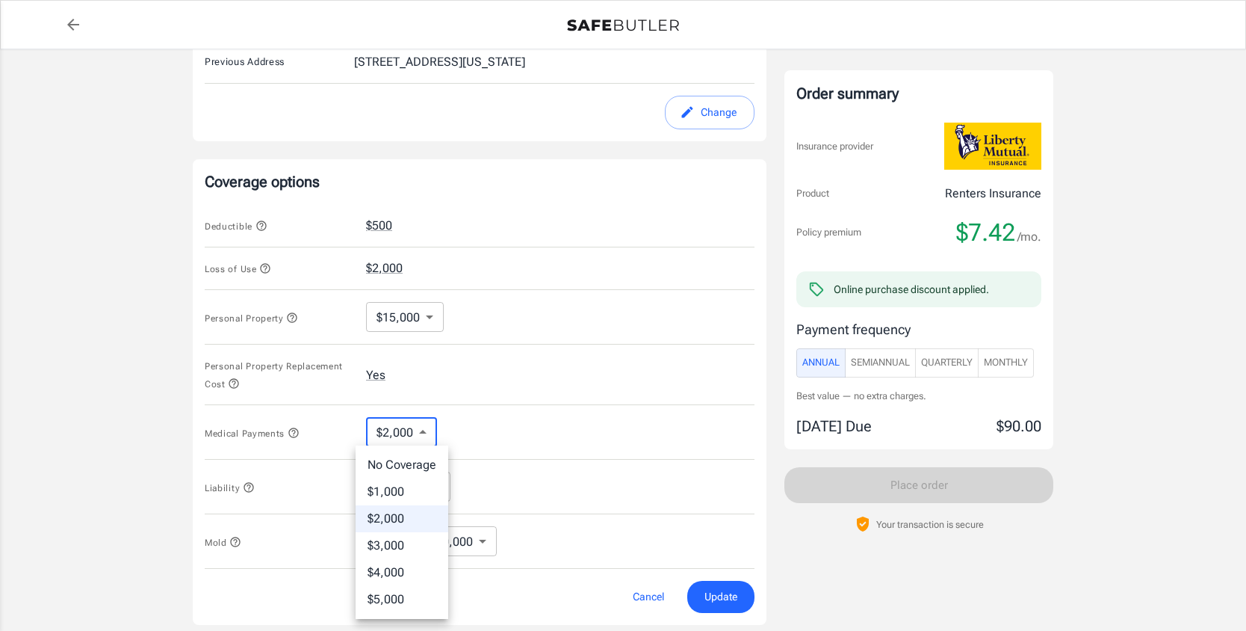
click at [410, 433] on body "Policy premium $ 7.42 /mo Liberty Mutual Renters Insurance [STREET_ADDRESS] You…" at bounding box center [623, 437] width 1246 height 1903
click at [410, 433] on div at bounding box center [623, 315] width 1246 height 631
click at [410, 433] on body "Policy premium $ 7.42 /mo Liberty Mutual Renters Insurance [STREET_ADDRESS] You…" at bounding box center [623, 437] width 1246 height 1903
click at [410, 593] on li "$5,000" at bounding box center [402, 599] width 93 height 27
type input "5000"
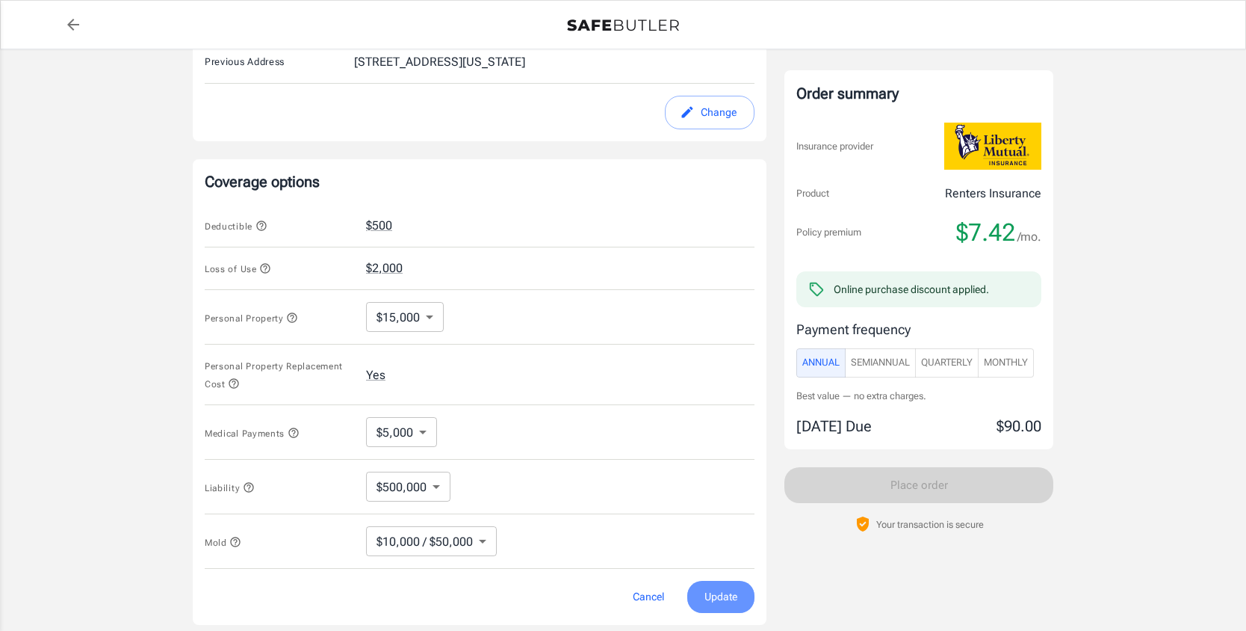
click at [710, 590] on span "Update" at bounding box center [721, 596] width 33 height 19
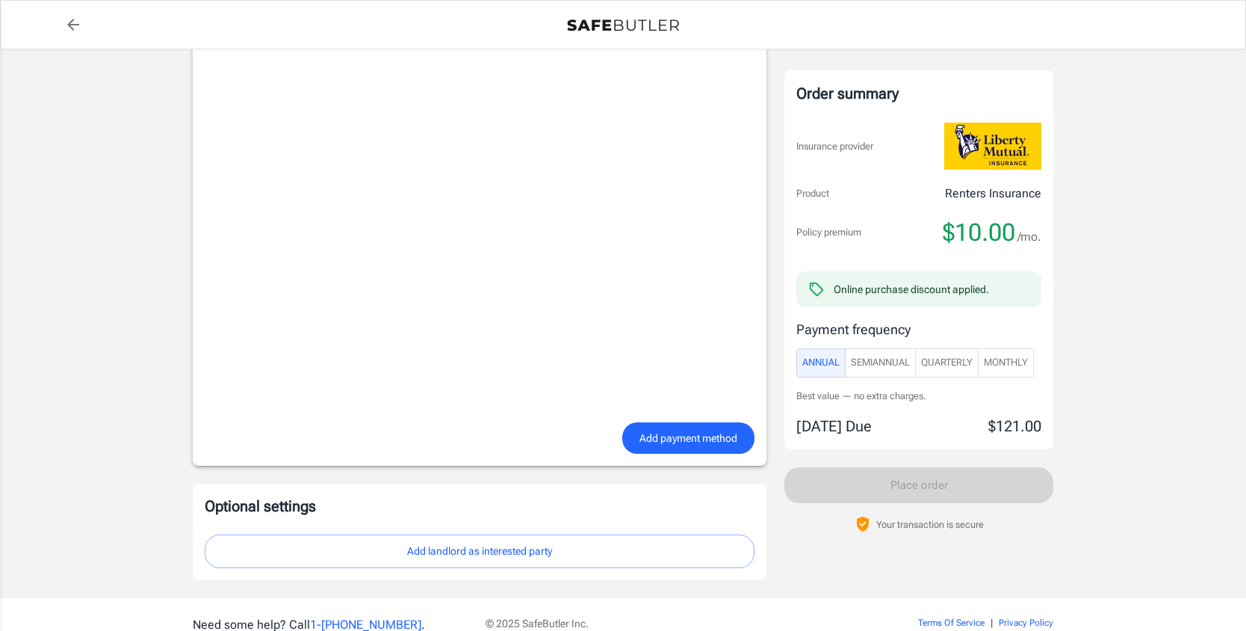
scroll to position [1230, 0]
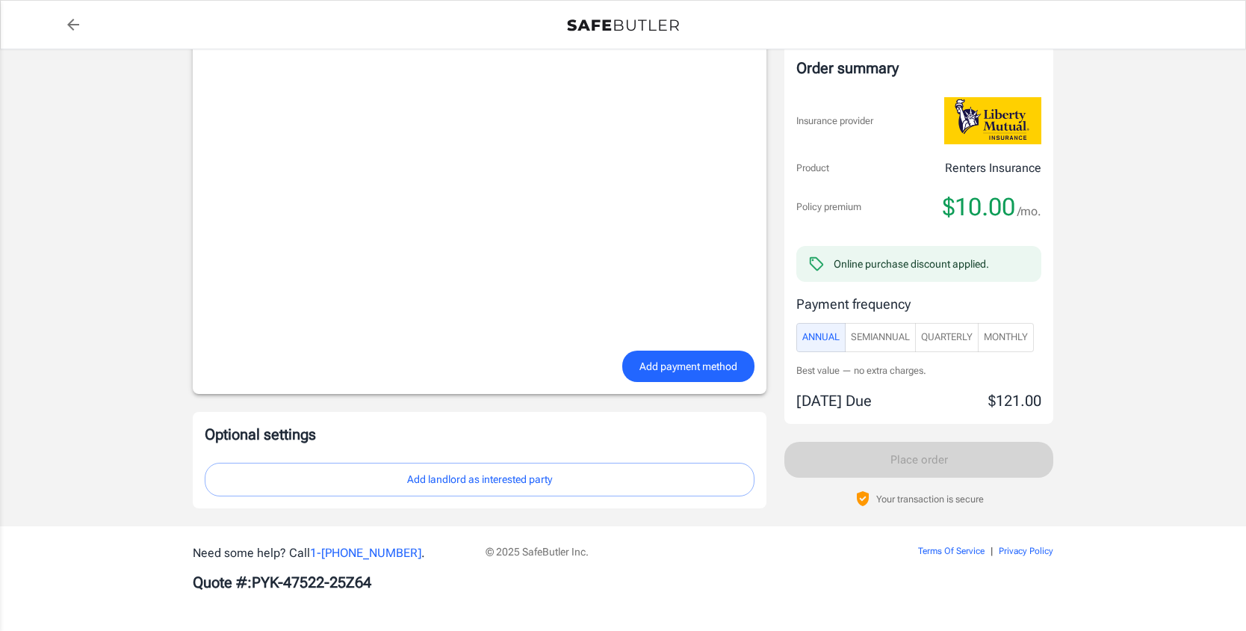
click at [541, 483] on button "Add landlord as interested party" at bounding box center [480, 480] width 550 height 34
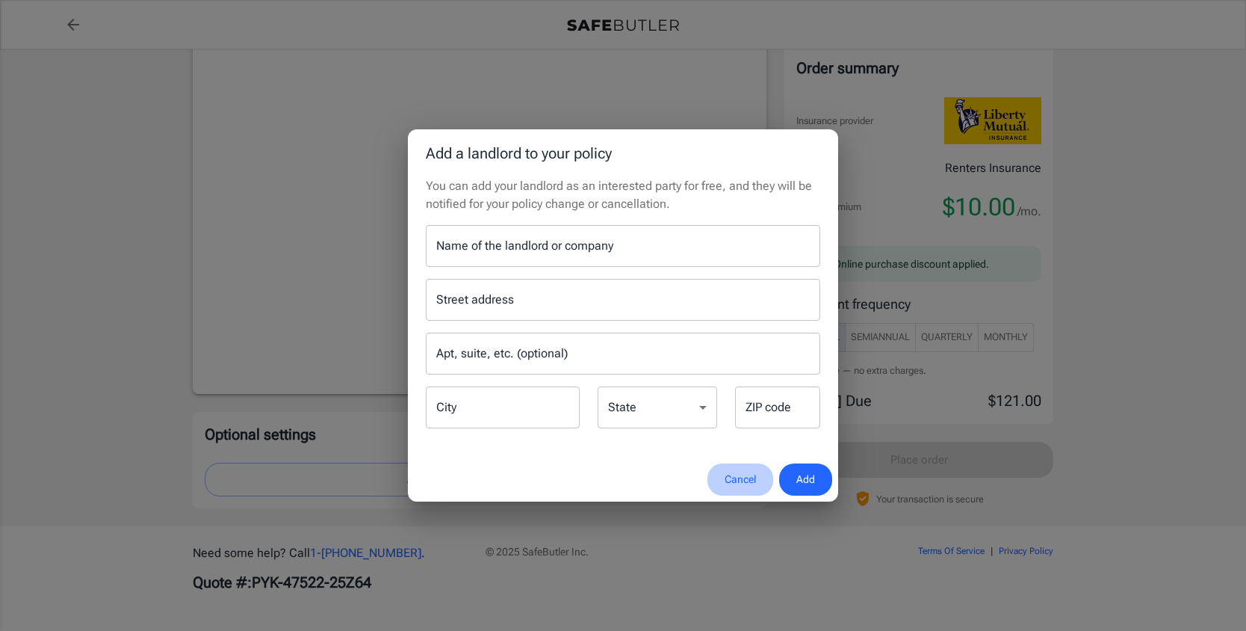
click at [744, 473] on button "Cancel" at bounding box center [741, 479] width 66 height 32
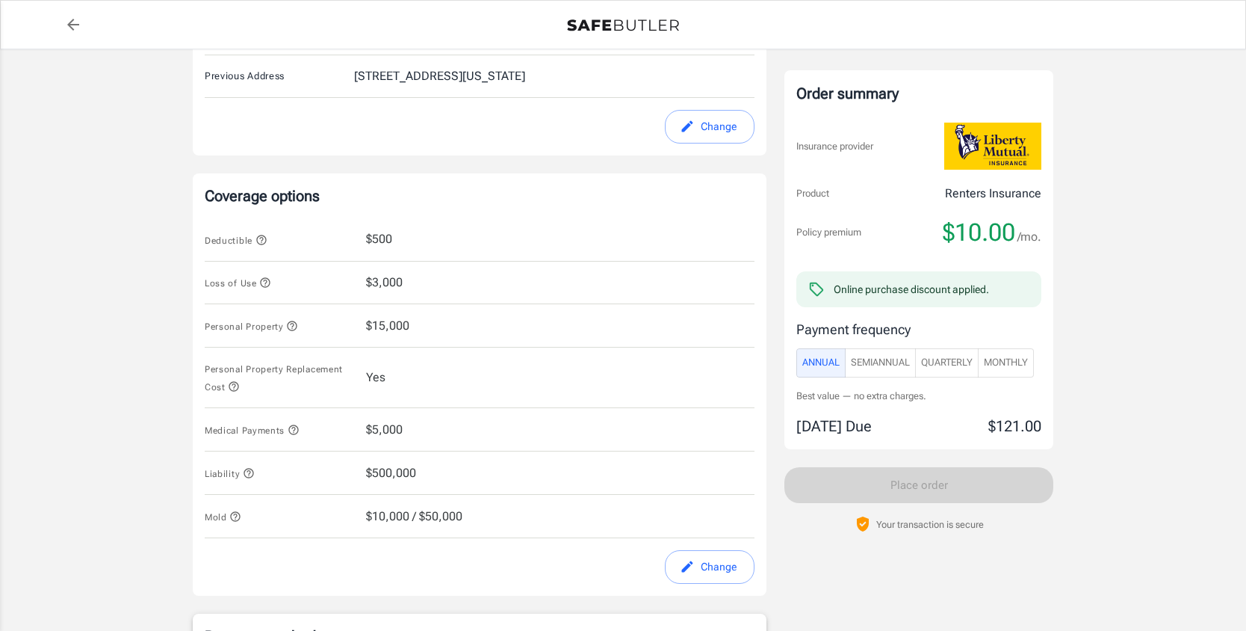
scroll to position [565, 0]
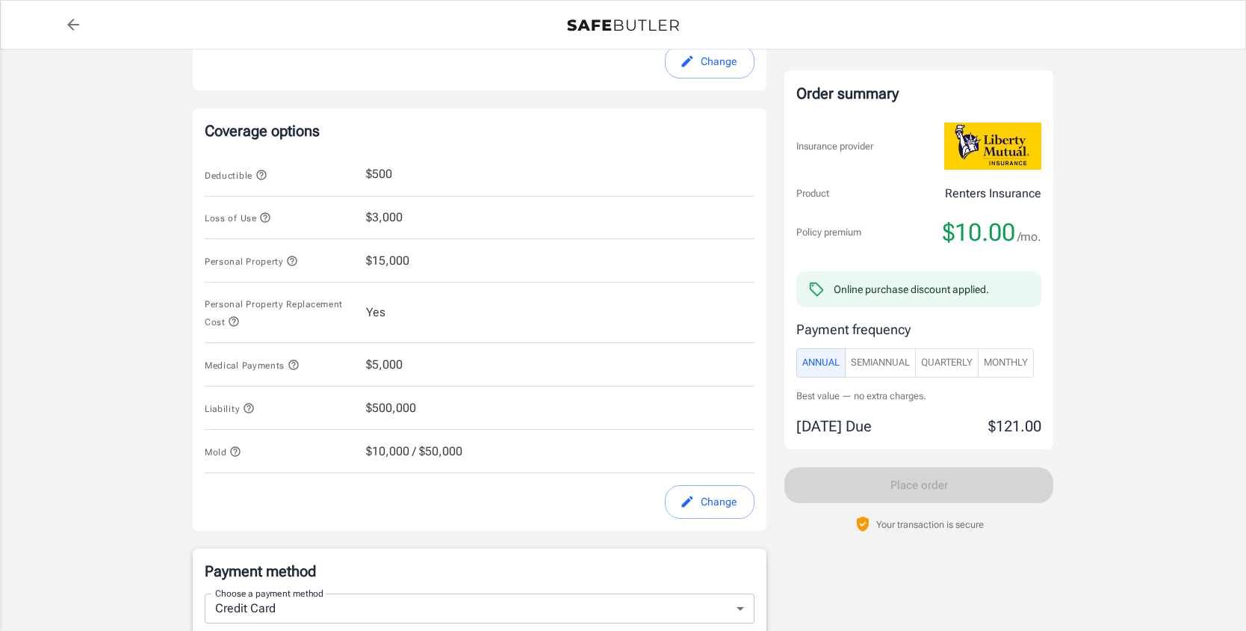
click at [694, 493] on button "Change" at bounding box center [710, 502] width 90 height 34
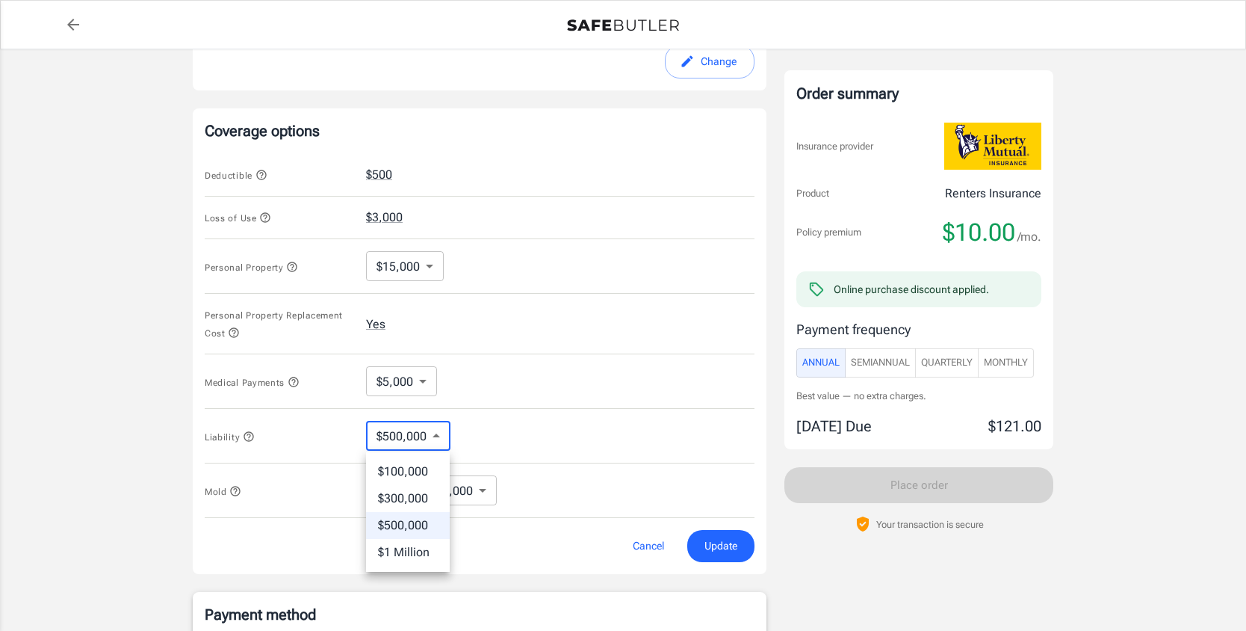
click at [435, 437] on body "Policy premium $ 10.00 /mo Liberty Mutual Renters Insurance [STREET_ADDRESS] Yo…" at bounding box center [623, 386] width 1246 height 1903
click at [418, 494] on li "$300,000" at bounding box center [408, 498] width 84 height 27
type input "300000"
click at [241, 442] on span "Liability" at bounding box center [230, 437] width 50 height 10
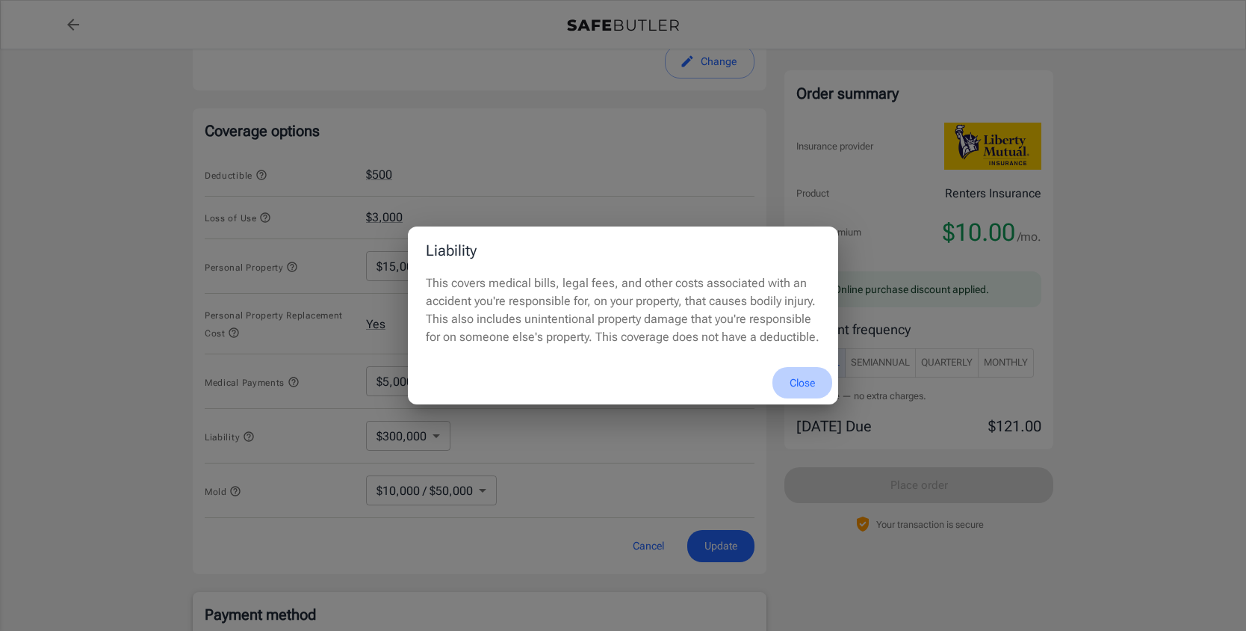
click at [800, 382] on button "Close" at bounding box center [803, 383] width 60 height 32
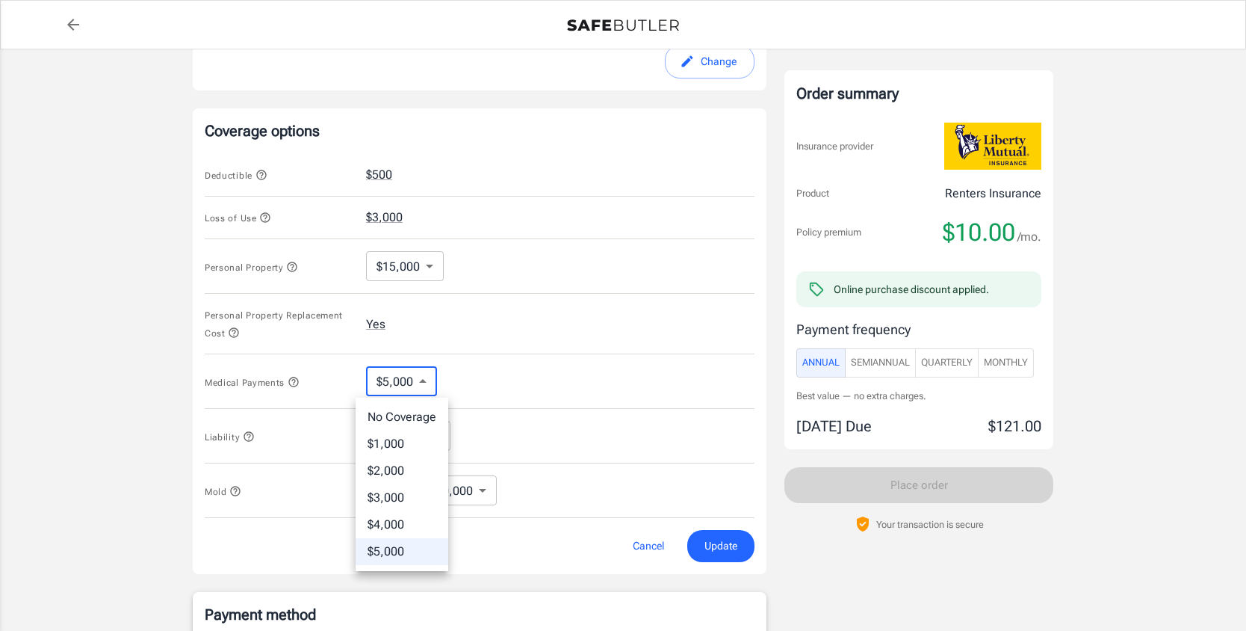
click at [418, 382] on body "Policy premium $ 10.00 /mo Liberty Mutual Renters Insurance [STREET_ADDRESS] Yo…" at bounding box center [623, 386] width 1246 height 1903
click at [397, 476] on li "$2,000" at bounding box center [402, 470] width 93 height 27
type input "2000"
click at [295, 384] on icon "button" at bounding box center [293, 382] width 10 height 10
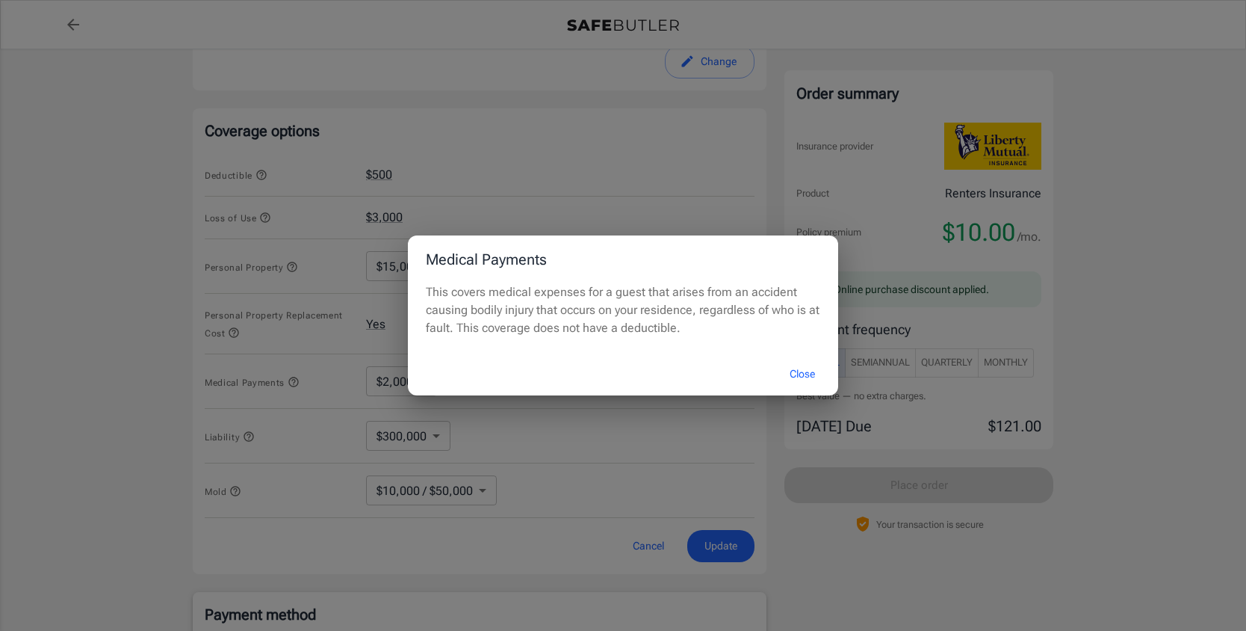
click at [790, 373] on button "Close" at bounding box center [803, 374] width 60 height 32
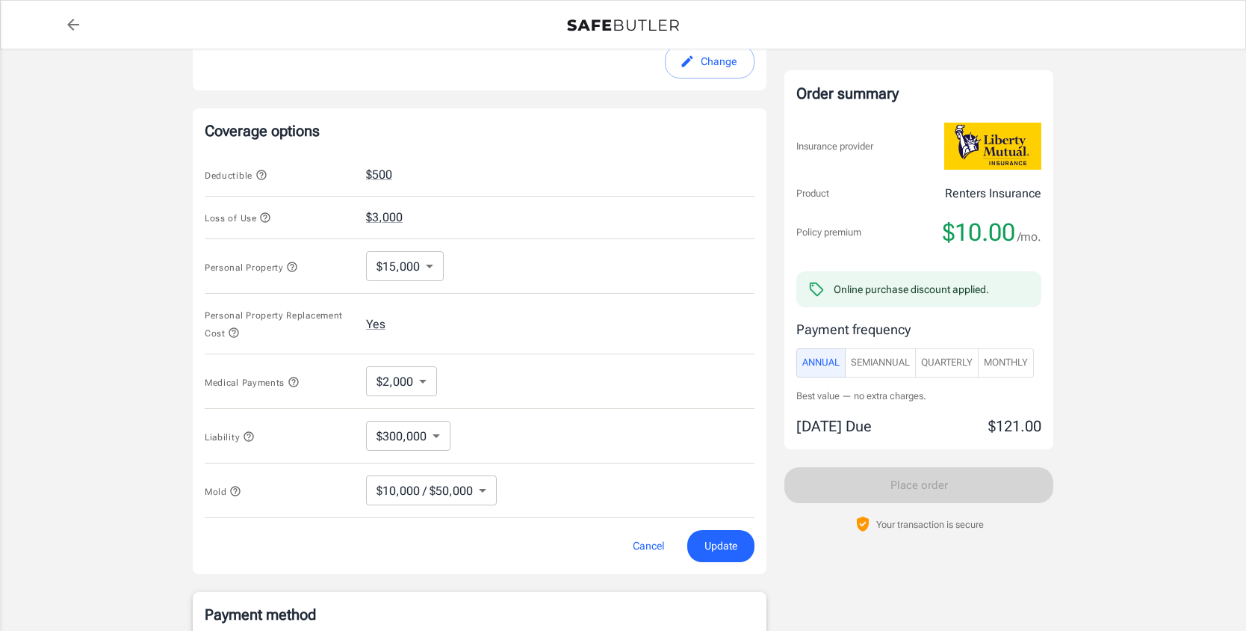
click at [401, 377] on body "Policy premium $ 10.00 /mo Liberty Mutual Renters Insurance [STREET_ADDRESS] Yo…" at bounding box center [623, 386] width 1246 height 1903
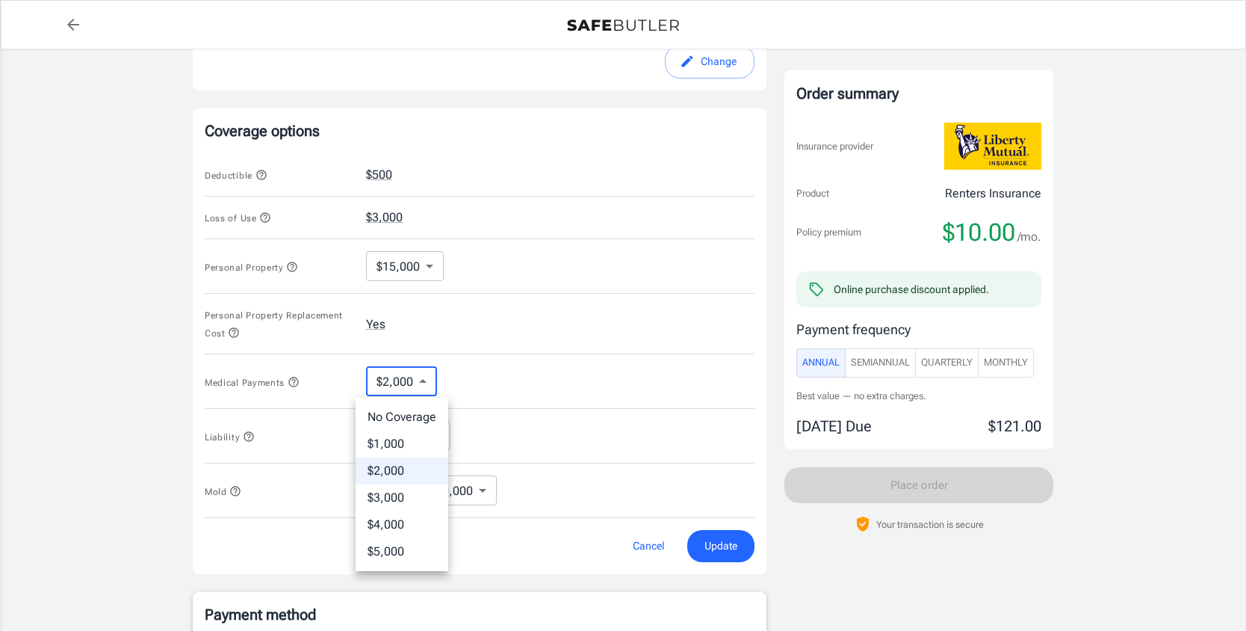
click at [312, 381] on div at bounding box center [623, 315] width 1246 height 631
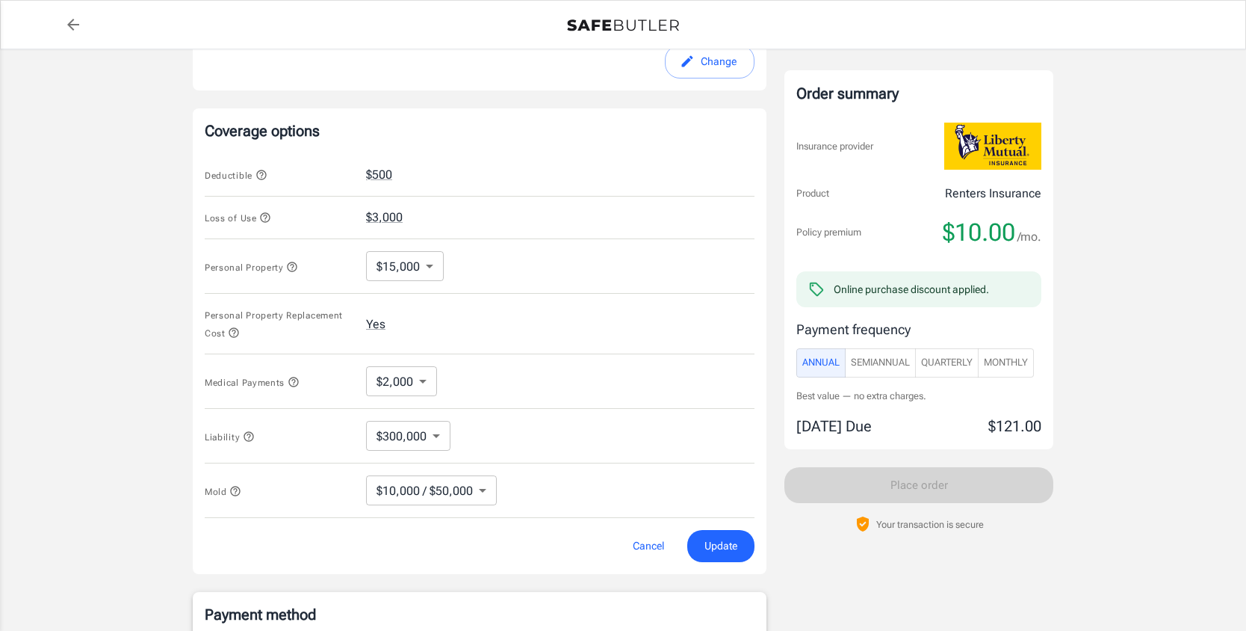
click at [295, 381] on icon "button" at bounding box center [294, 382] width 12 height 12
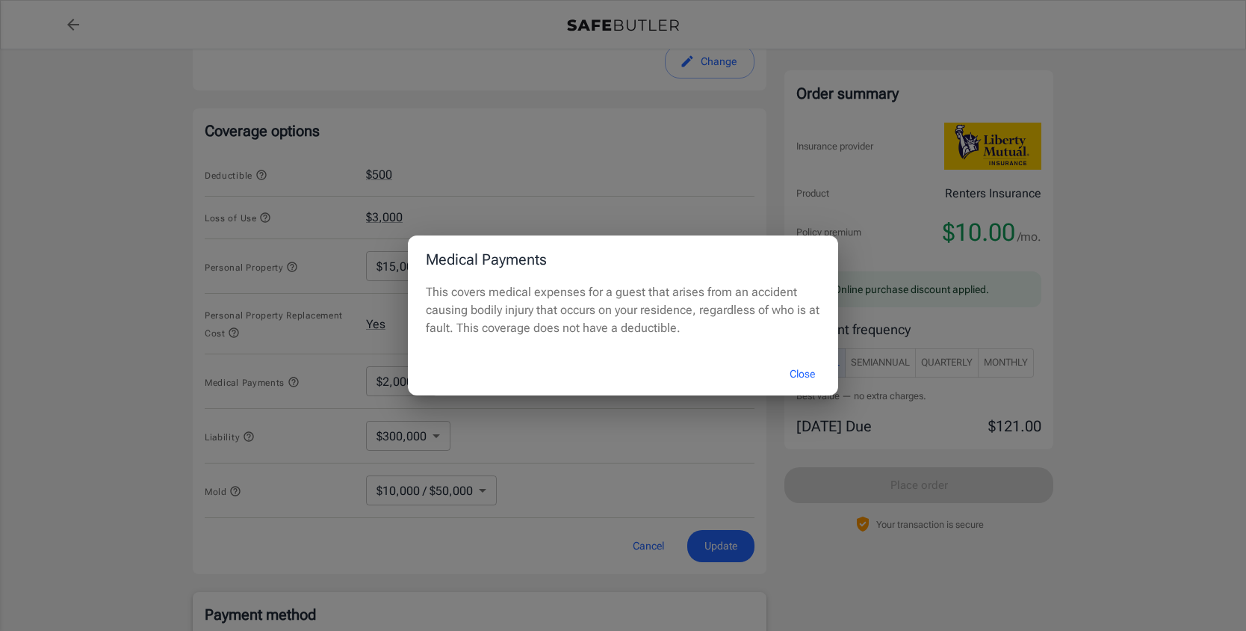
click at [807, 378] on button "Close" at bounding box center [803, 374] width 60 height 32
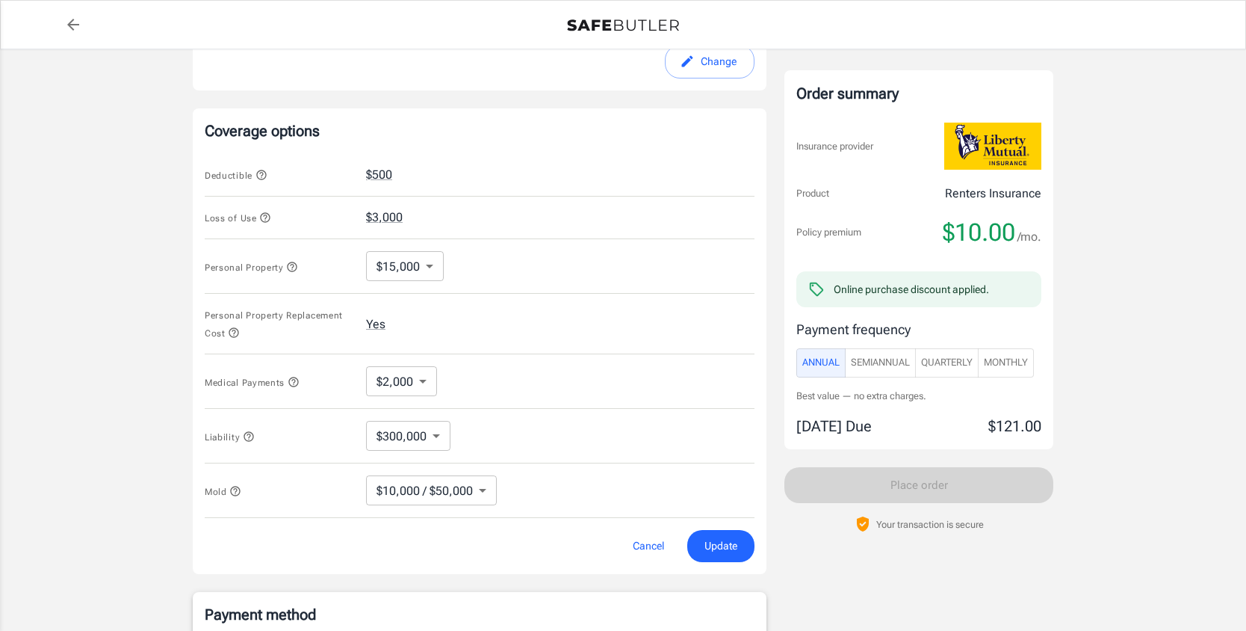
click at [249, 427] on button "Liability" at bounding box center [230, 436] width 50 height 18
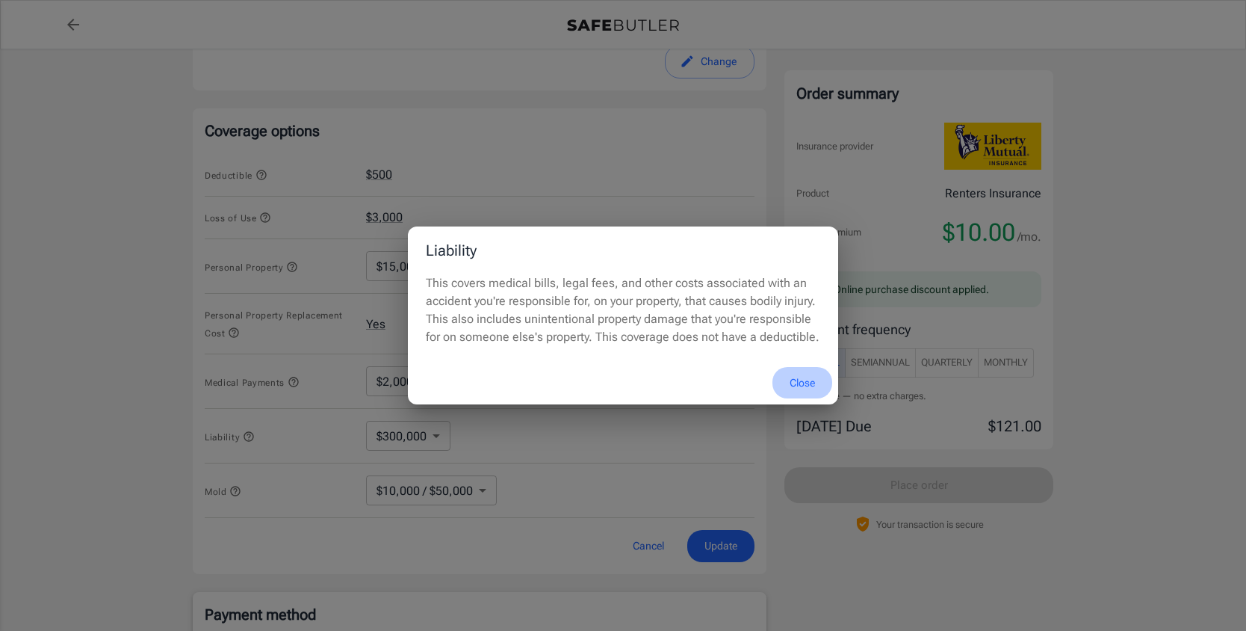
click at [795, 377] on button "Close" at bounding box center [803, 383] width 60 height 32
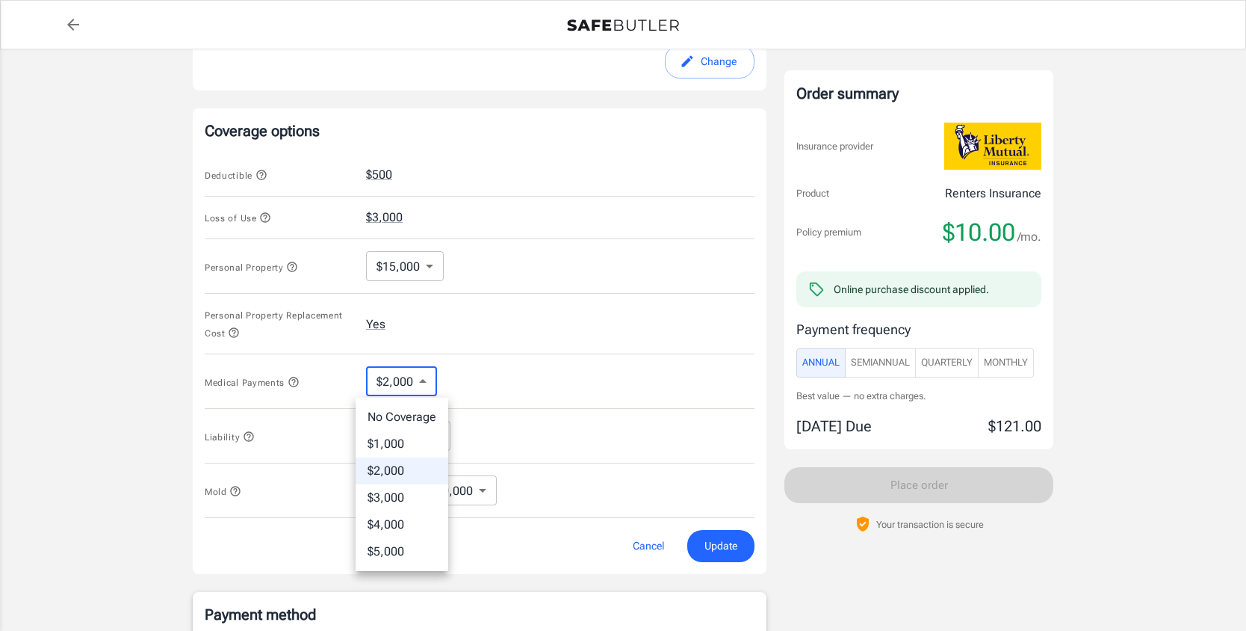
click at [425, 377] on body "Policy premium $ 10.00 /mo Liberty Mutual Renters Insurance [STREET_ADDRESS] Yo…" at bounding box center [623, 386] width 1246 height 1903
click at [306, 380] on div at bounding box center [623, 315] width 1246 height 631
click at [293, 381] on icon "button" at bounding box center [294, 382] width 12 height 12
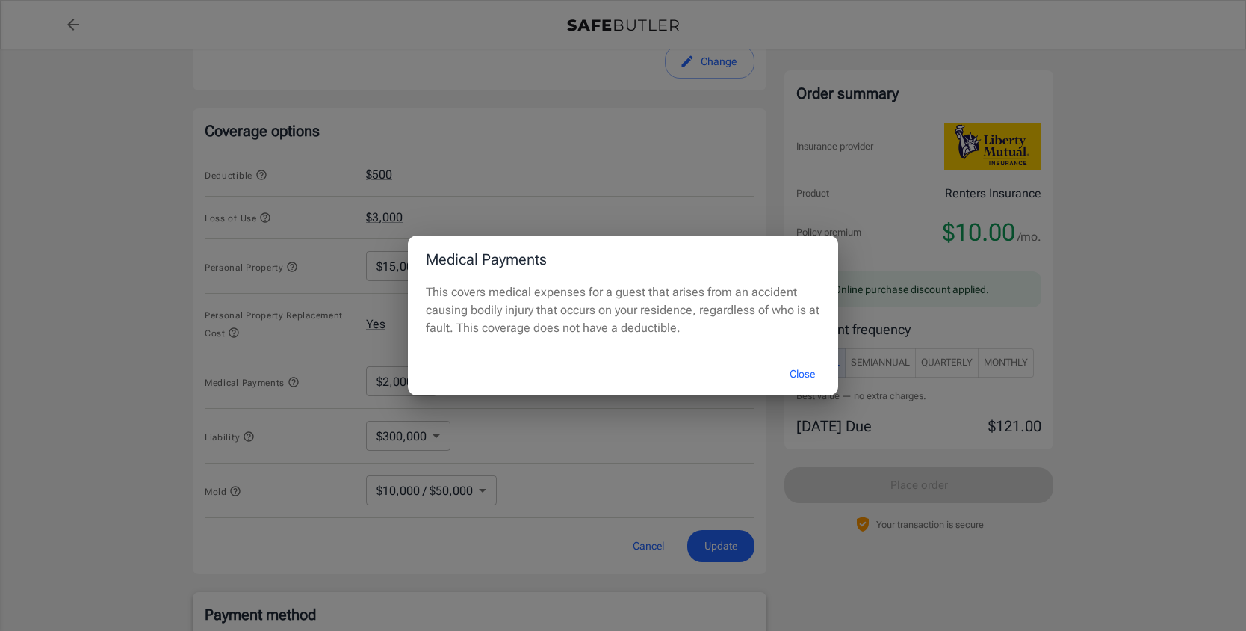
click at [344, 363] on div "Medical Payments This covers medical expenses for a guest that arises from an a…" at bounding box center [623, 315] width 1246 height 631
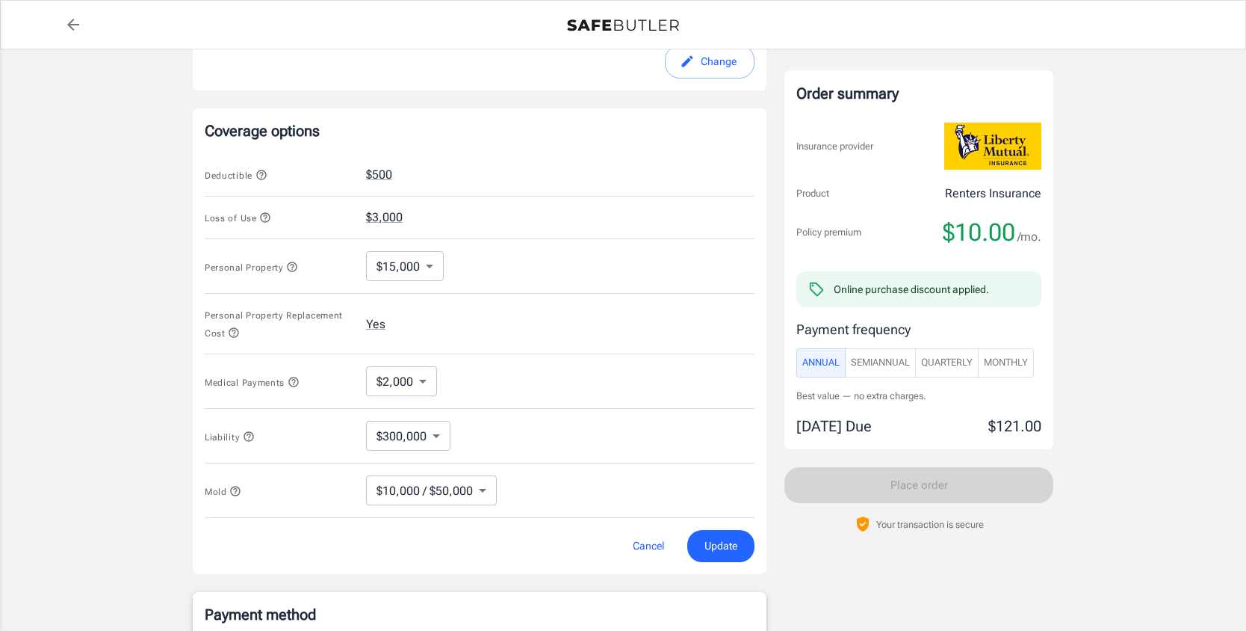
click at [392, 379] on body "Policy premium $ 10.00 /mo Liberty Mutual Renters Insurance [STREET_ADDRESS] Yo…" at bounding box center [623, 386] width 1246 height 1903
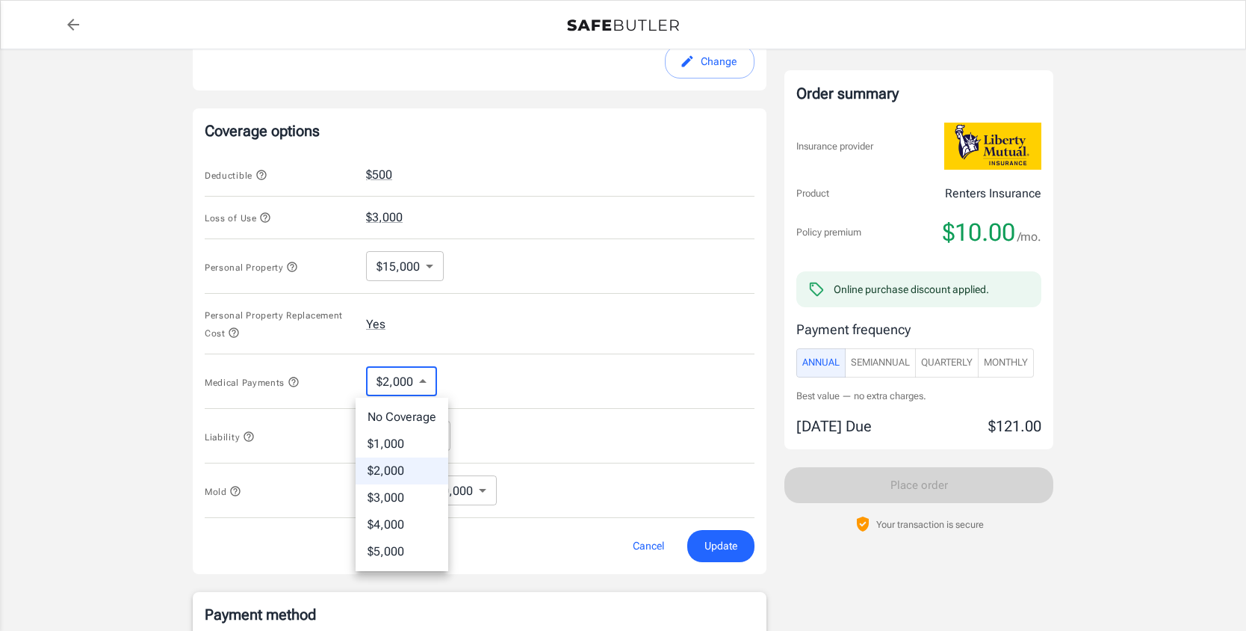
click at [316, 389] on div at bounding box center [623, 315] width 1246 height 631
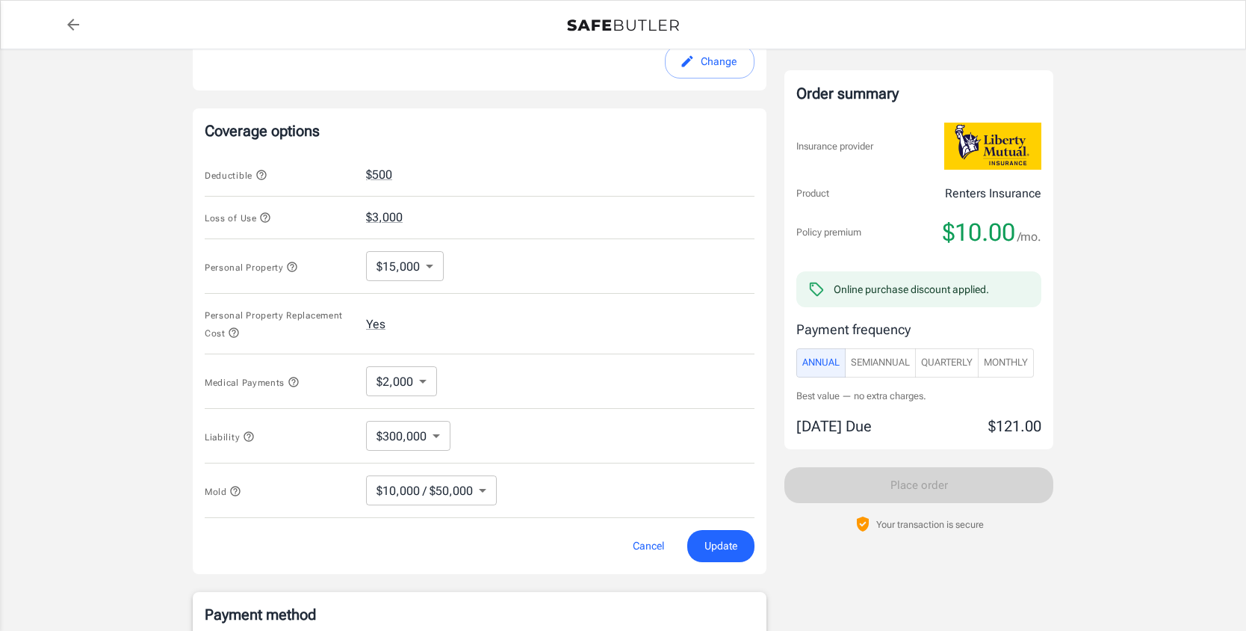
click at [297, 379] on icon "button" at bounding box center [294, 382] width 12 height 12
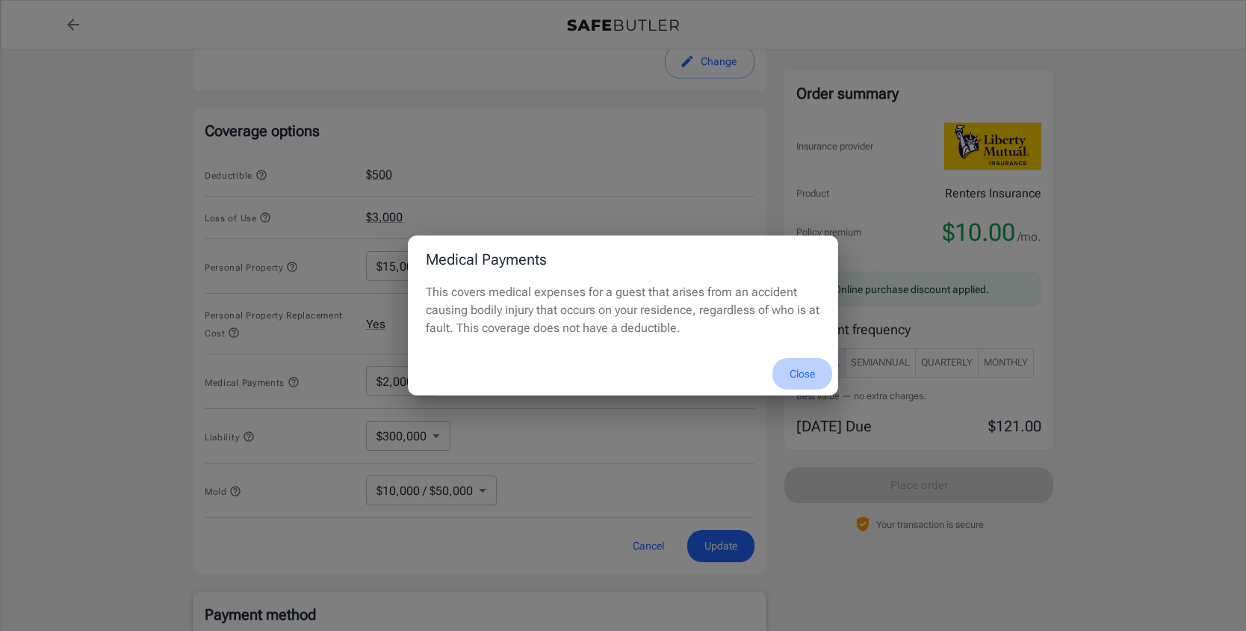
click at [790, 368] on button "Close" at bounding box center [803, 374] width 60 height 32
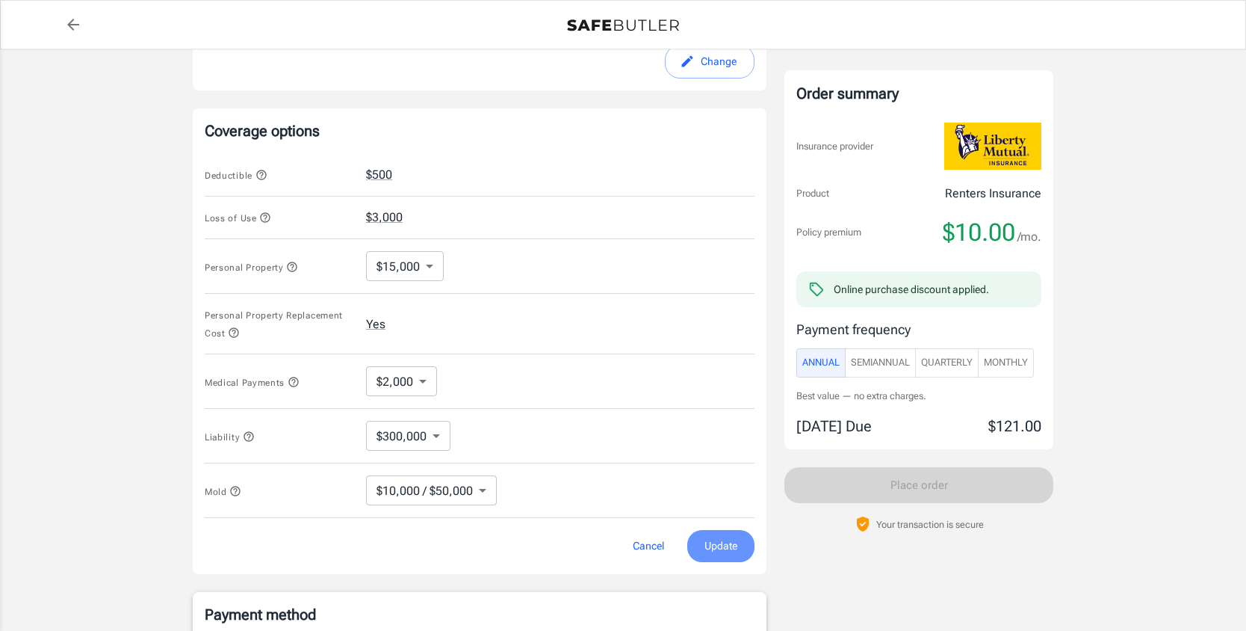
click at [718, 540] on span "Update" at bounding box center [721, 546] width 33 height 19
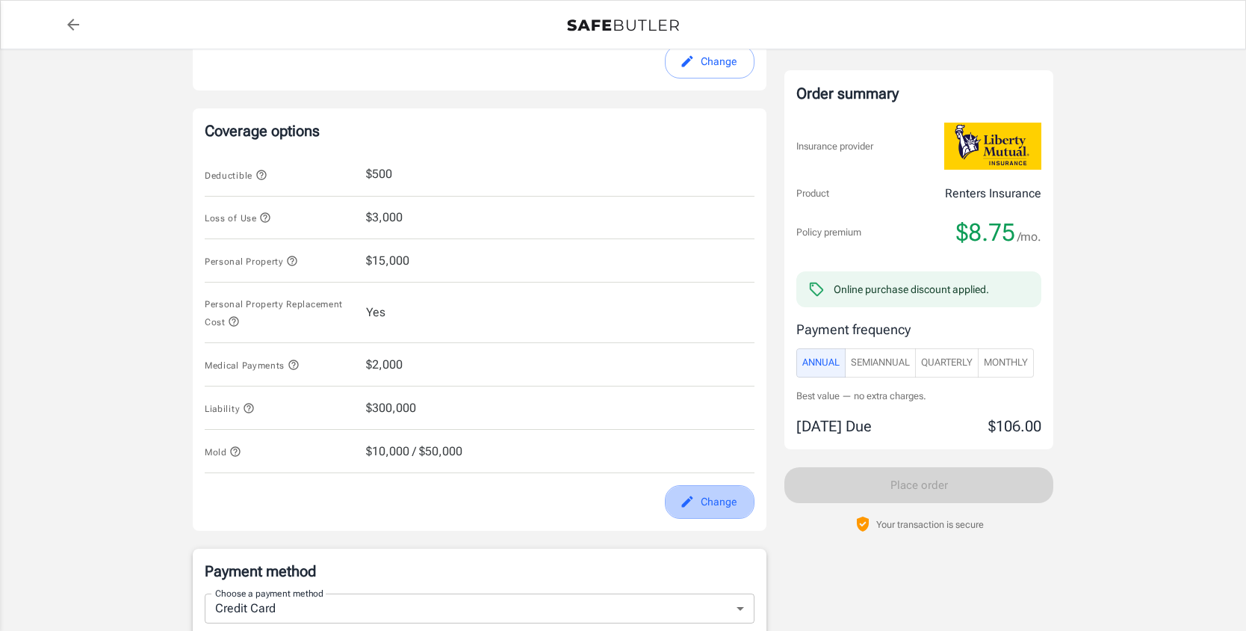
click at [699, 507] on button "Change" at bounding box center [710, 502] width 90 height 34
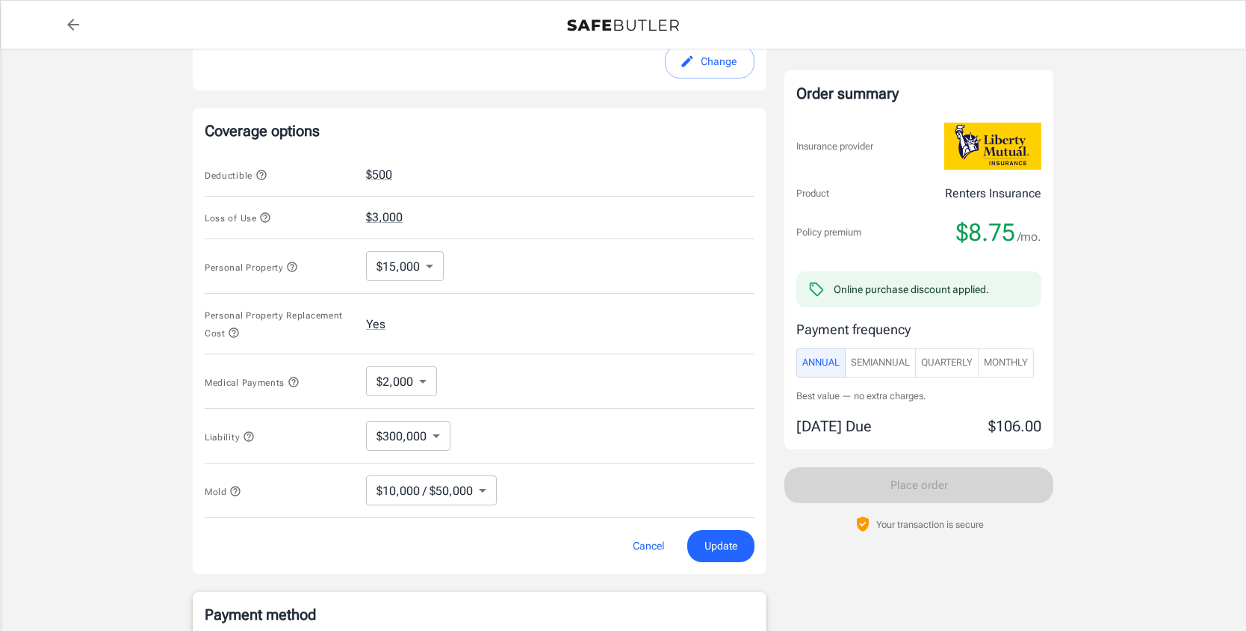
click at [427, 415] on div "Liability $300,000 300000 ​" at bounding box center [480, 436] width 550 height 55
click at [423, 433] on body "Policy premium $ 8.75 /mo Liberty Mutual Renters Insurance [STREET_ADDRESS] You…" at bounding box center [623, 386] width 1246 height 1903
click at [426, 429] on div at bounding box center [623, 315] width 1246 height 631
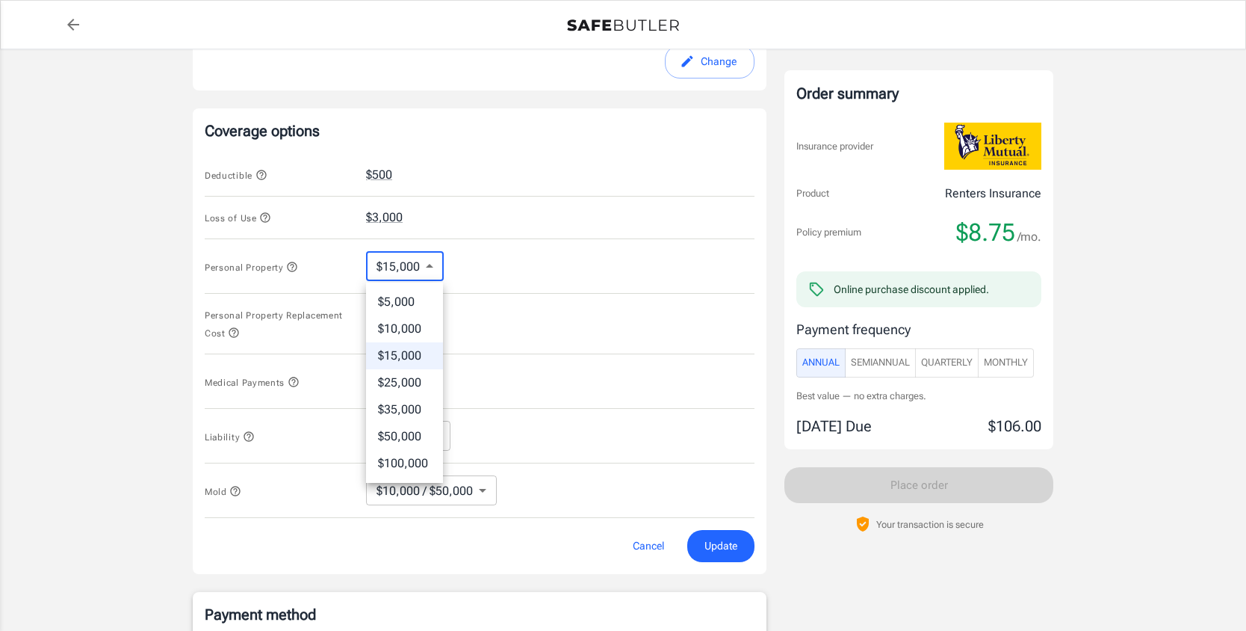
click at [415, 271] on body "Policy premium $ 8.75 /mo Liberty Mutual Renters Insurance [STREET_ADDRESS] You…" at bounding box center [623, 386] width 1246 height 1903
click at [416, 320] on li "$10,000" at bounding box center [404, 328] width 77 height 27
click at [413, 257] on body "Policy premium $ 8.75 /mo Liberty Mutual Renters Insurance [STREET_ADDRESS] You…" at bounding box center [623, 386] width 1246 height 1903
click at [415, 347] on li "$15,000" at bounding box center [404, 355] width 77 height 27
type input "15000"
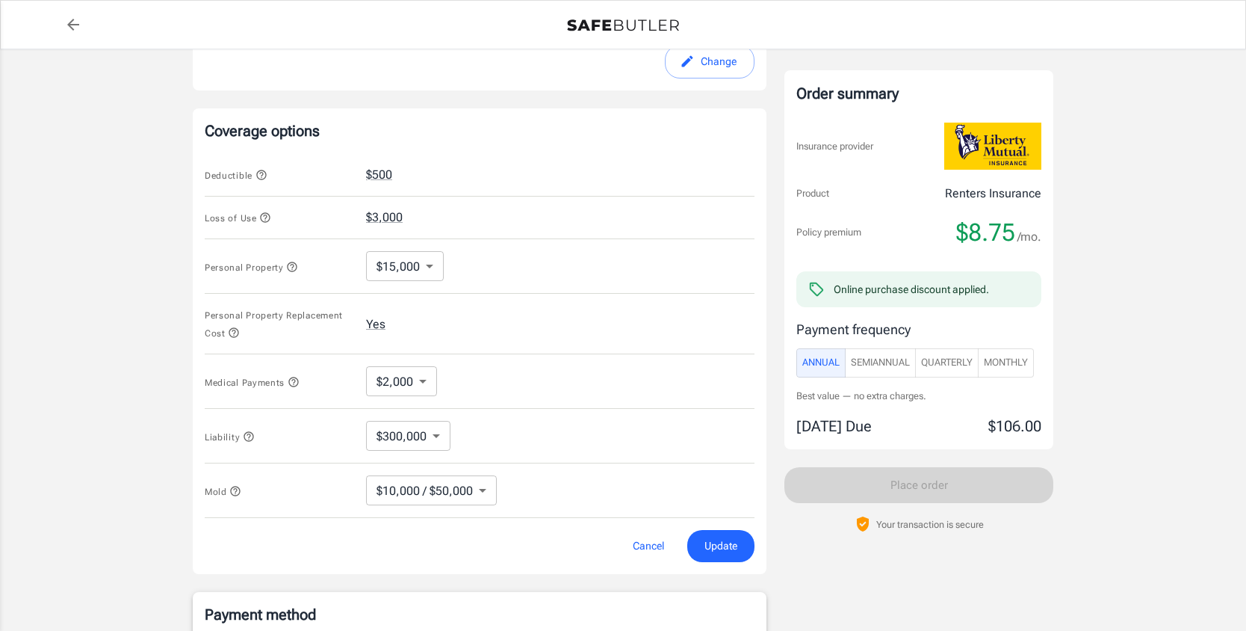
drag, startPoint x: 716, startPoint y: 546, endPoint x: 465, endPoint y: 542, distance: 251.1
click at [466, 542] on div "Cancel Update" at bounding box center [480, 546] width 550 height 32
click at [455, 501] on body "Policy premium $ 8.75 /mo Liberty Mutual Renters Insurance [STREET_ADDRESS] You…" at bounding box center [623, 386] width 1246 height 1903
click at [560, 504] on div at bounding box center [623, 315] width 1246 height 631
click at [226, 486] on button "Mold" at bounding box center [223, 491] width 37 height 18
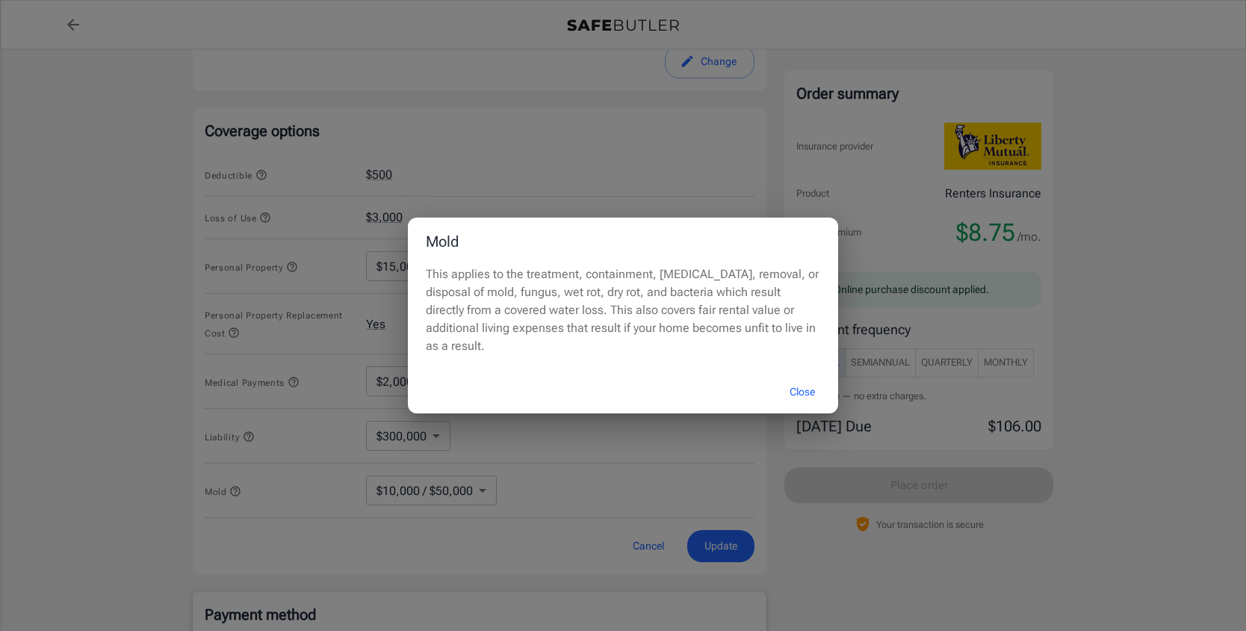
click at [800, 384] on button "Close" at bounding box center [803, 392] width 60 height 32
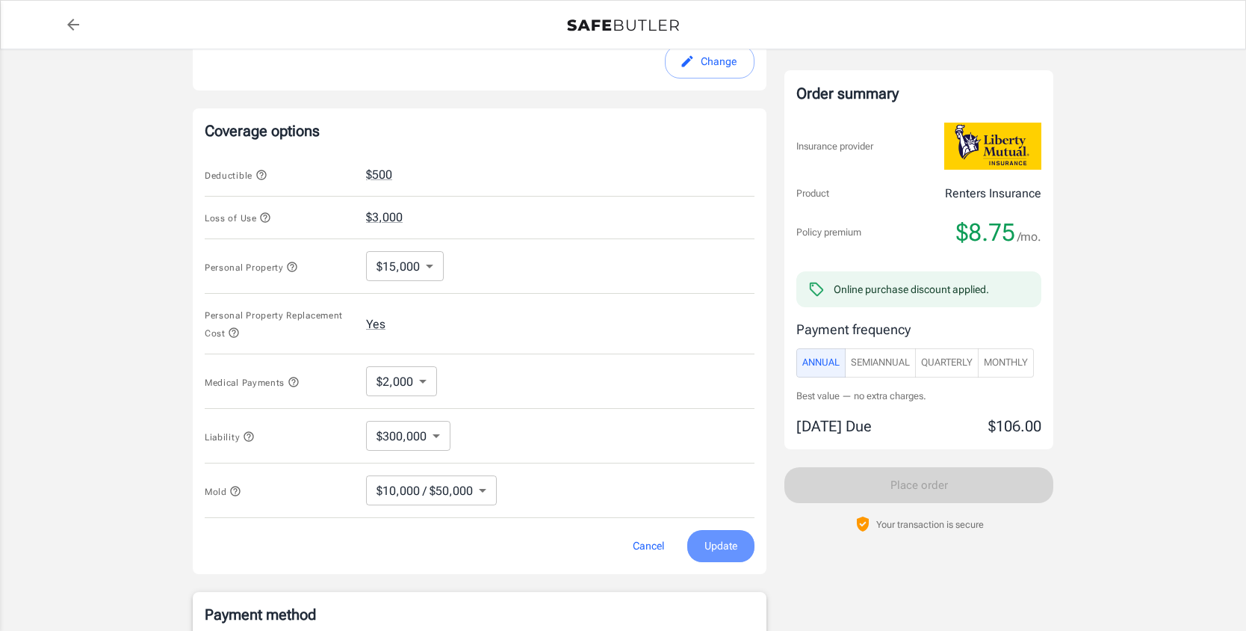
click at [716, 538] on span "Update" at bounding box center [721, 546] width 33 height 19
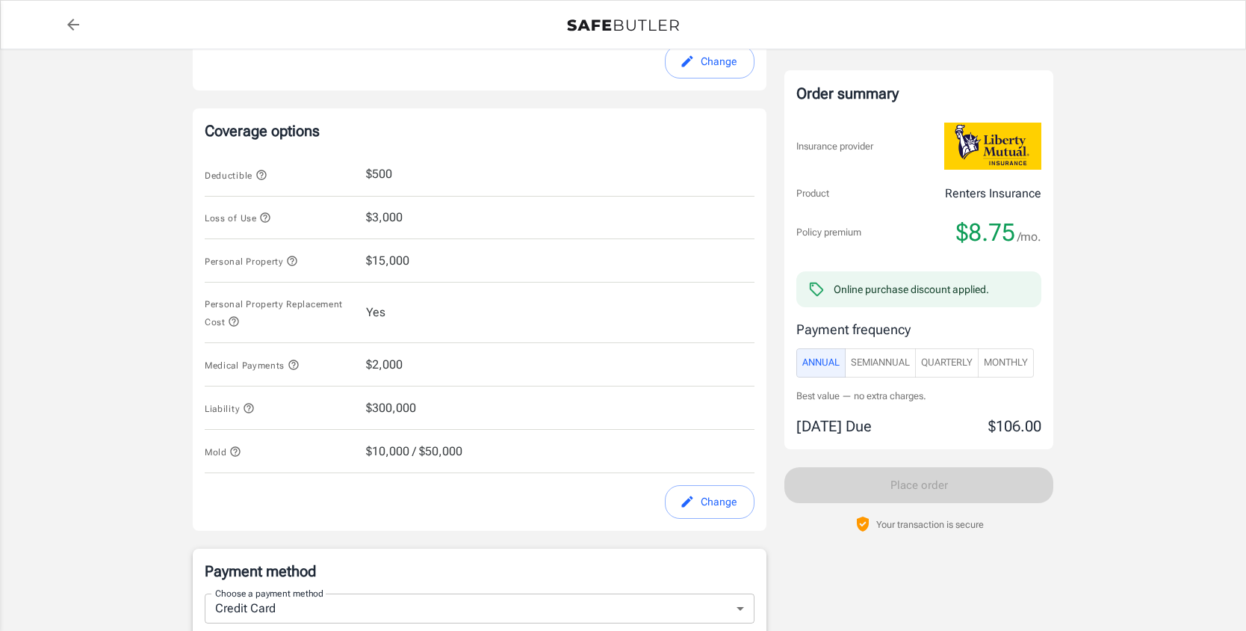
click at [265, 214] on icon "button" at bounding box center [265, 217] width 12 height 12
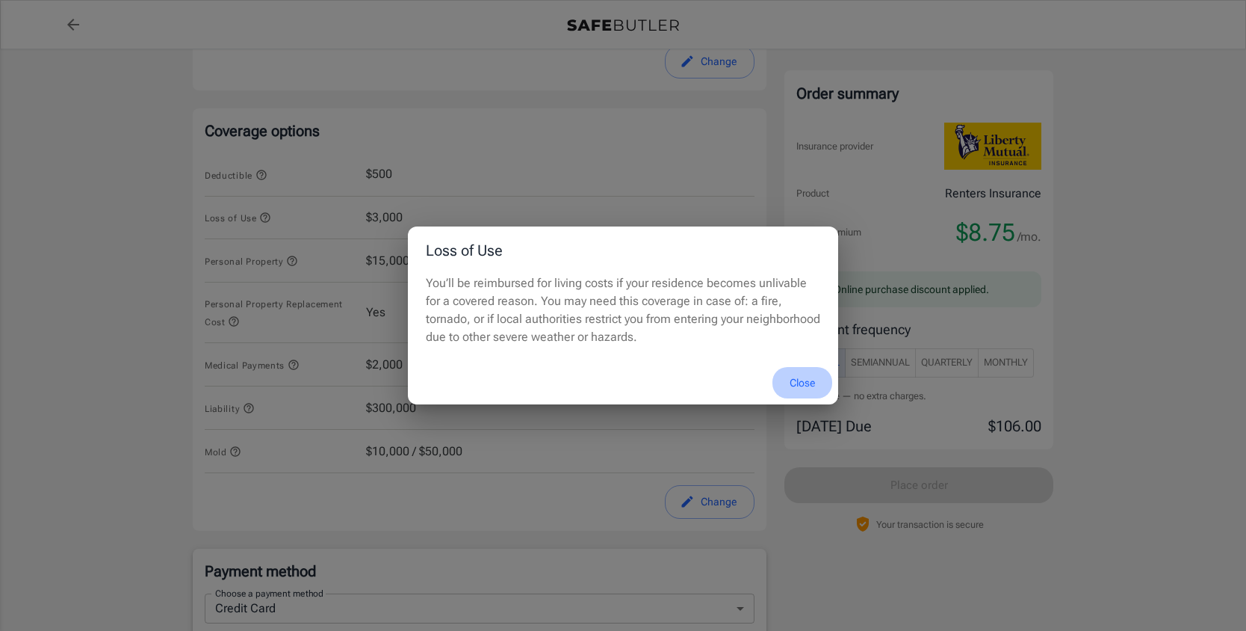
click at [800, 382] on button "Close" at bounding box center [803, 383] width 60 height 32
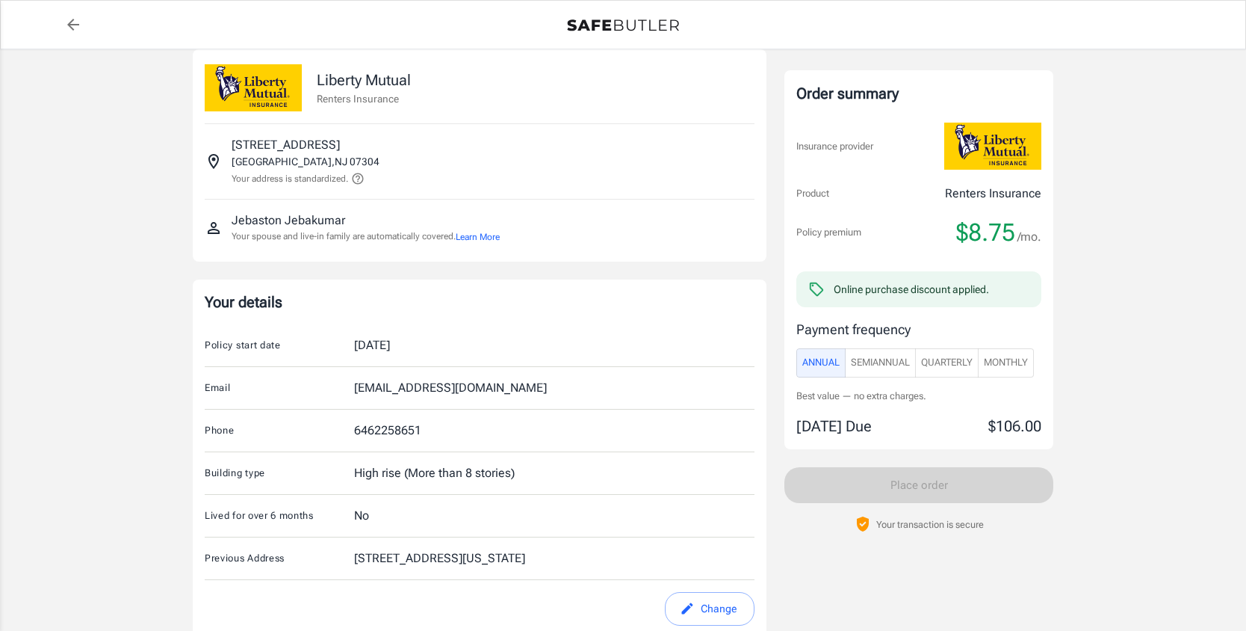
scroll to position [0, 0]
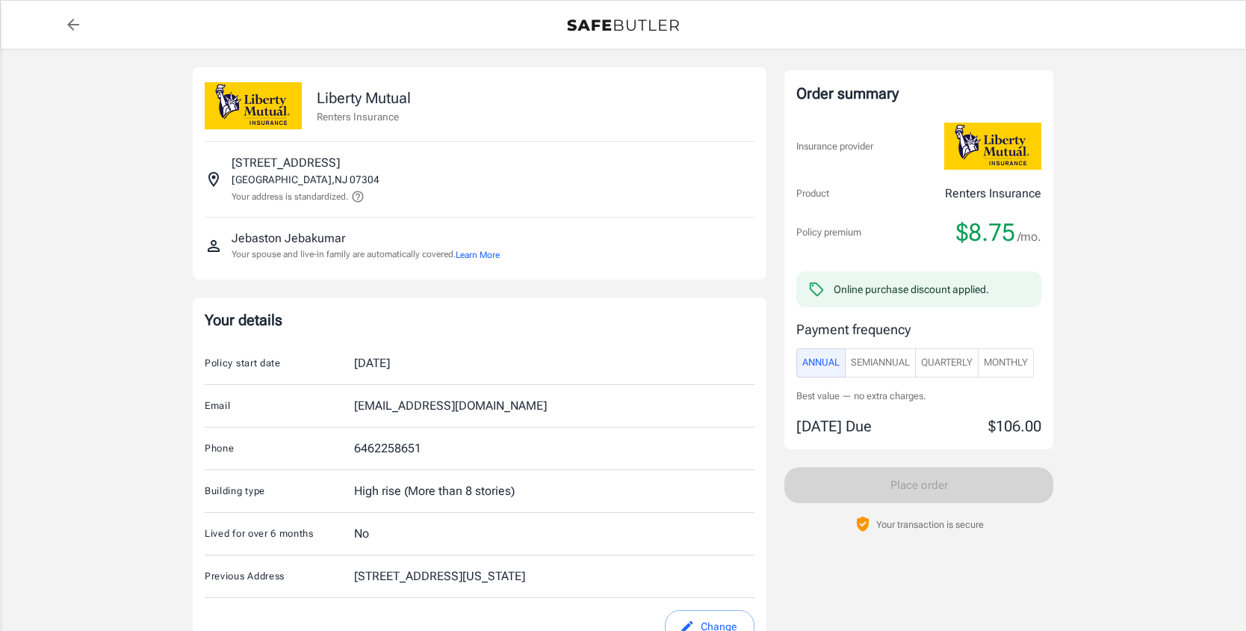
click at [604, 25] on img at bounding box center [623, 25] width 112 height 12
